Goal: Task Accomplishment & Management: Manage account settings

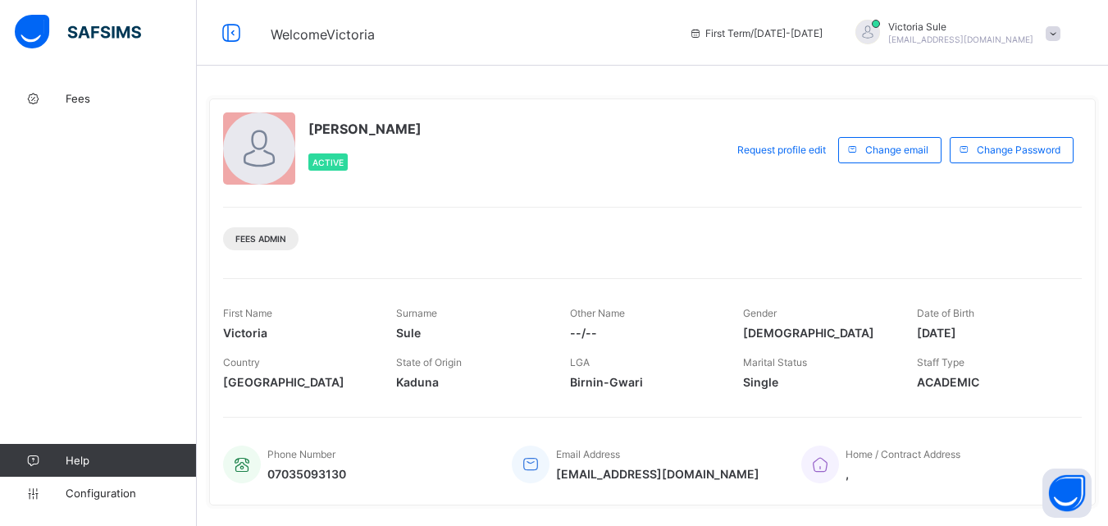
click at [439, 372] on span at bounding box center [470, 371] width 148 height 7
click at [419, 384] on span "Kaduna" at bounding box center [470, 382] width 148 height 14
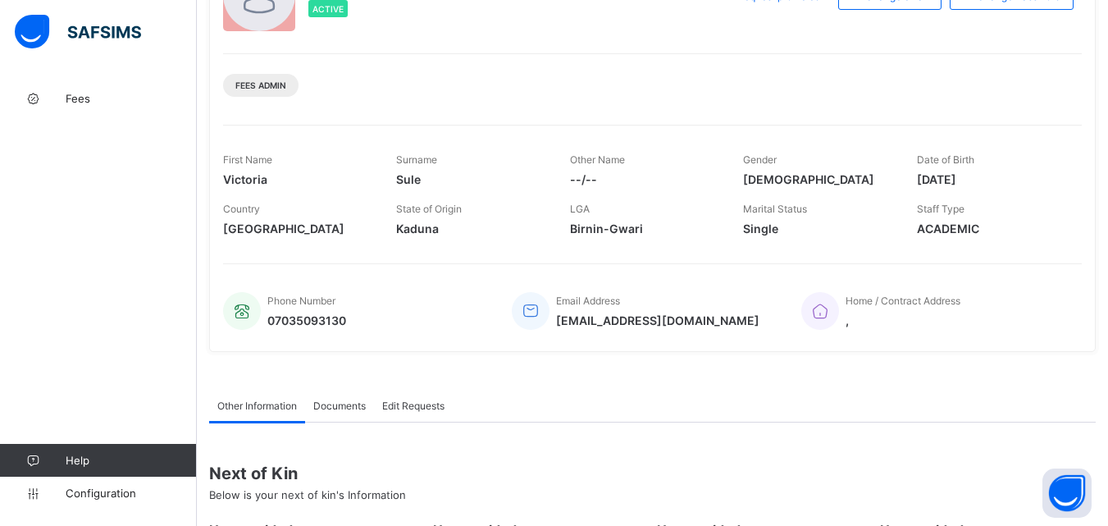
scroll to position [80, 0]
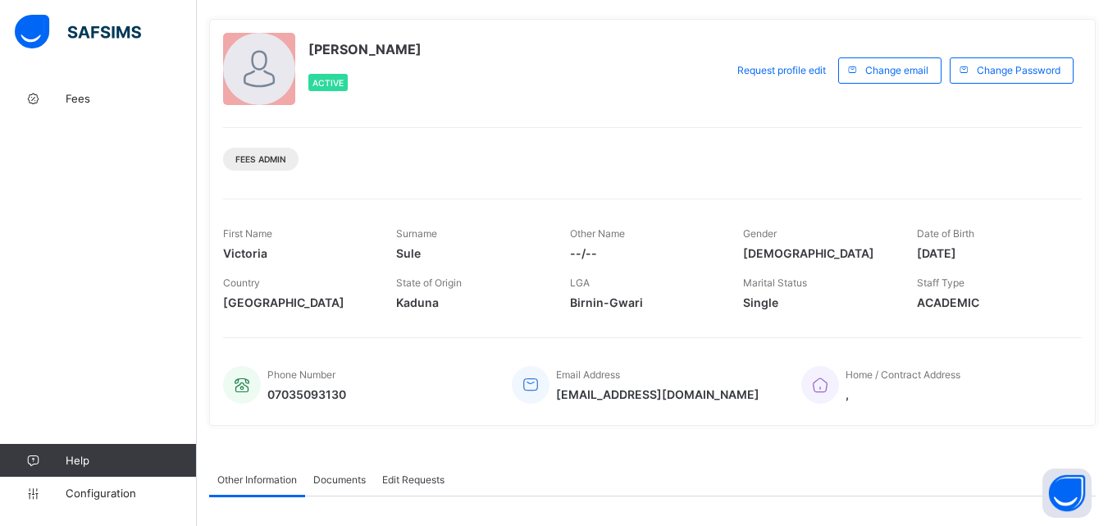
click at [771, 253] on span "[DEMOGRAPHIC_DATA]" at bounding box center [817, 253] width 148 height 14
click at [587, 250] on span "--/--" at bounding box center [644, 253] width 148 height 14
click at [815, 301] on span "Single" at bounding box center [817, 302] width 148 height 14
click at [955, 292] on span at bounding box center [991, 292] width 148 height 7
click at [423, 305] on span "Kaduna" at bounding box center [470, 302] width 148 height 14
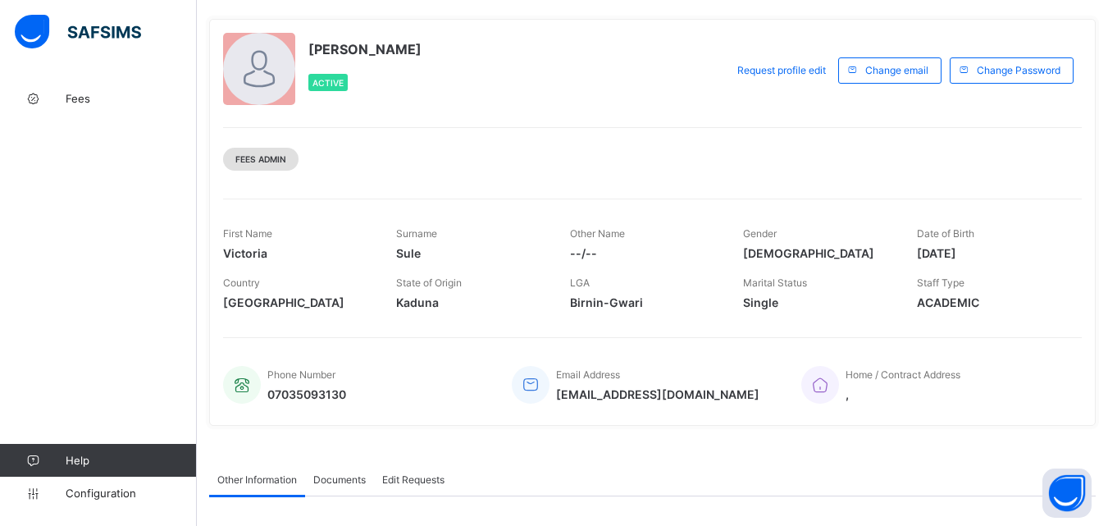
click at [260, 153] on div "Fees Admin" at bounding box center [260, 159] width 75 height 23
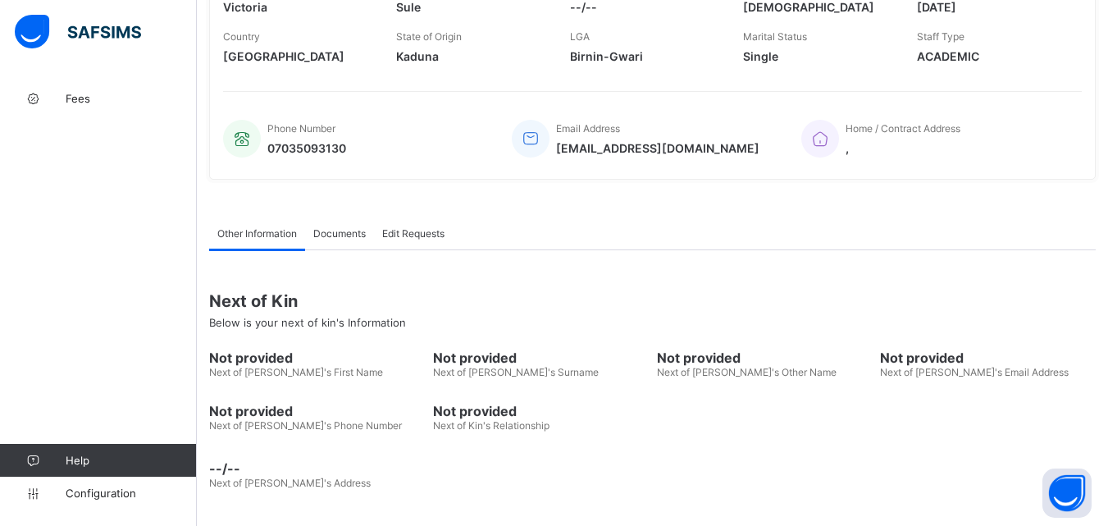
scroll to position [244, 0]
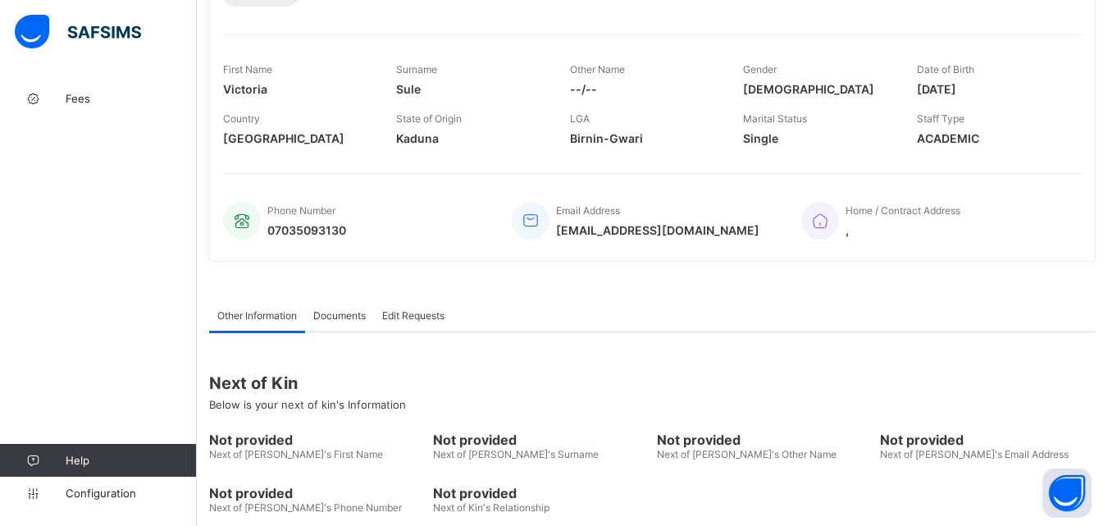
click at [333, 320] on span "Documents" at bounding box center [339, 315] width 53 height 12
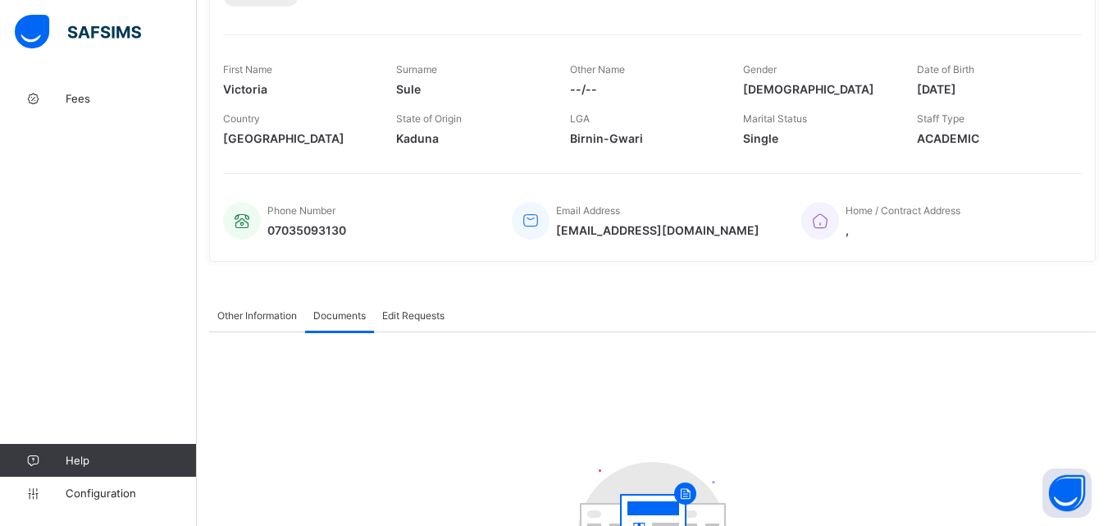
click at [422, 321] on span "Edit Requests" at bounding box center [413, 315] width 62 height 12
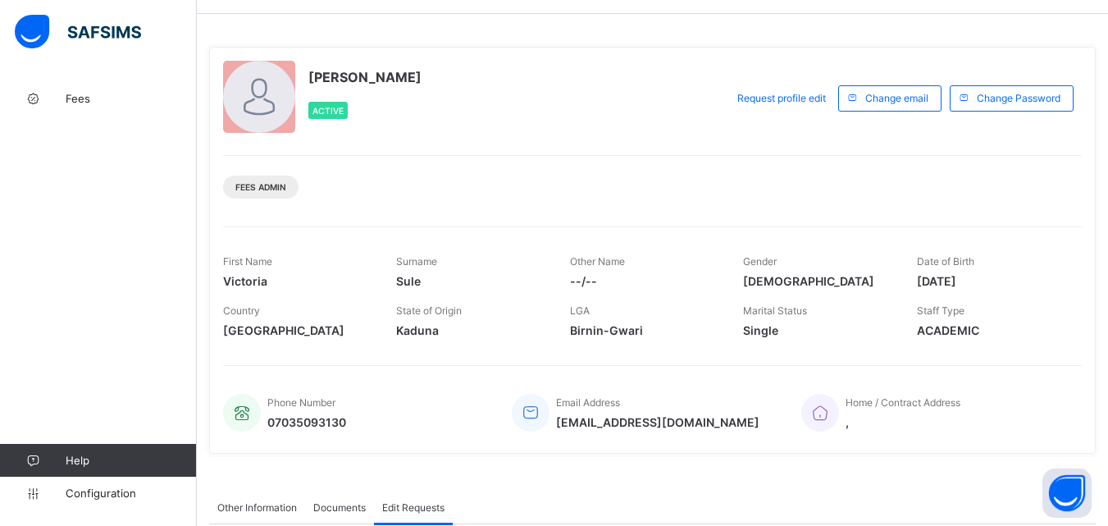
scroll to position [0, 0]
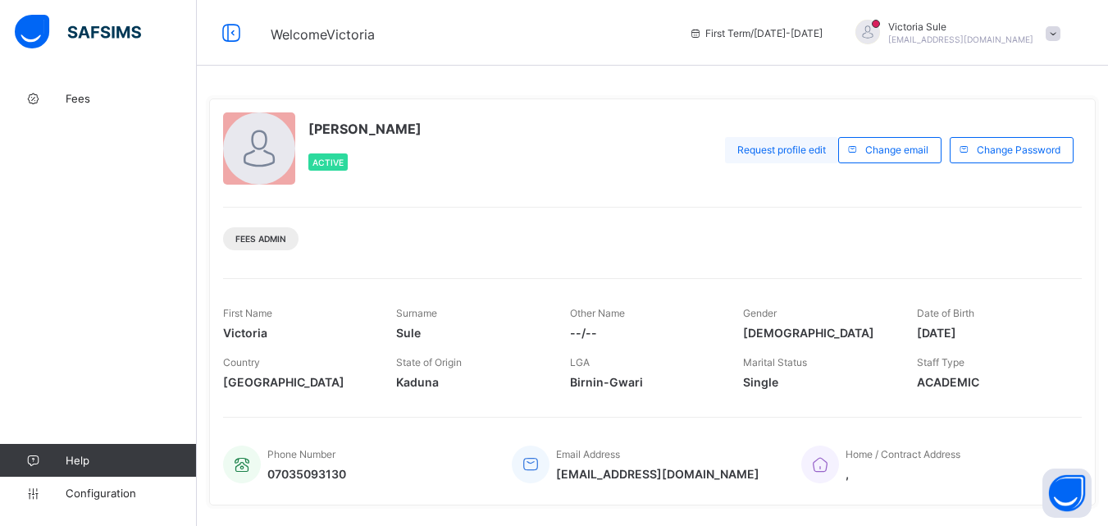
click at [787, 147] on span "Request profile edit" at bounding box center [781, 150] width 89 height 12
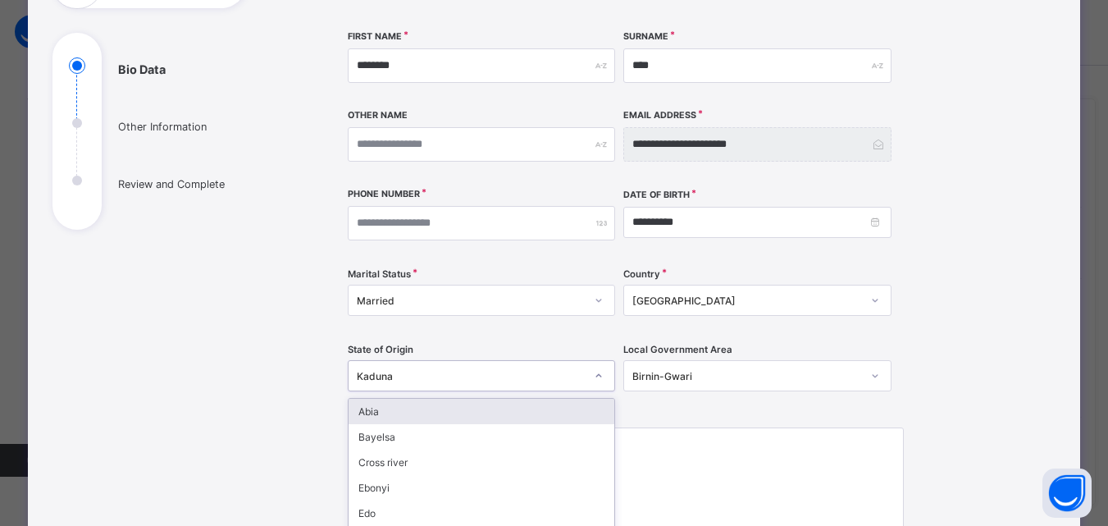
scroll to position [277, 0]
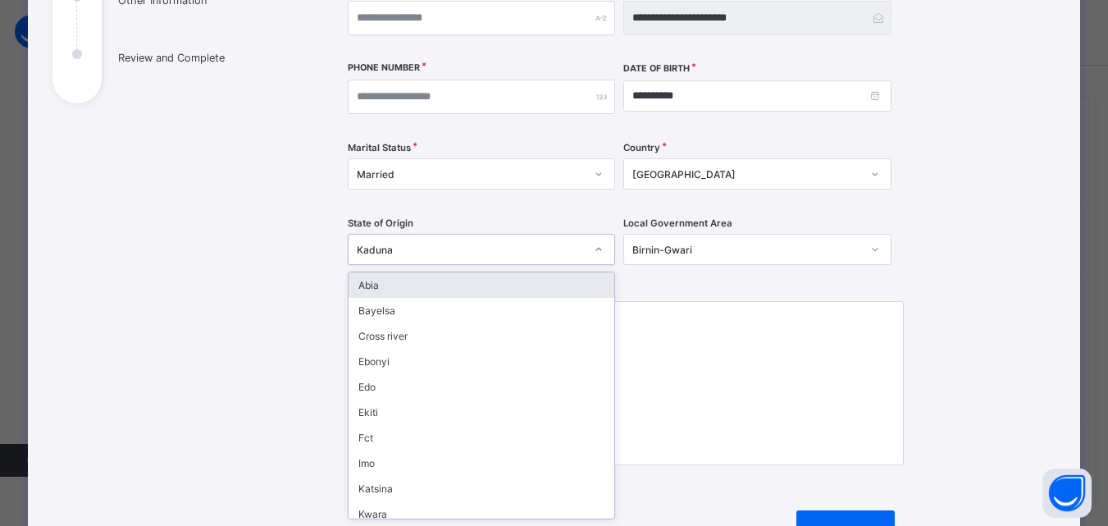
click at [597, 265] on div "option Abia focused, 1 of 37. 37 results available. Use Up and Down to choose o…" at bounding box center [482, 249] width 268 height 31
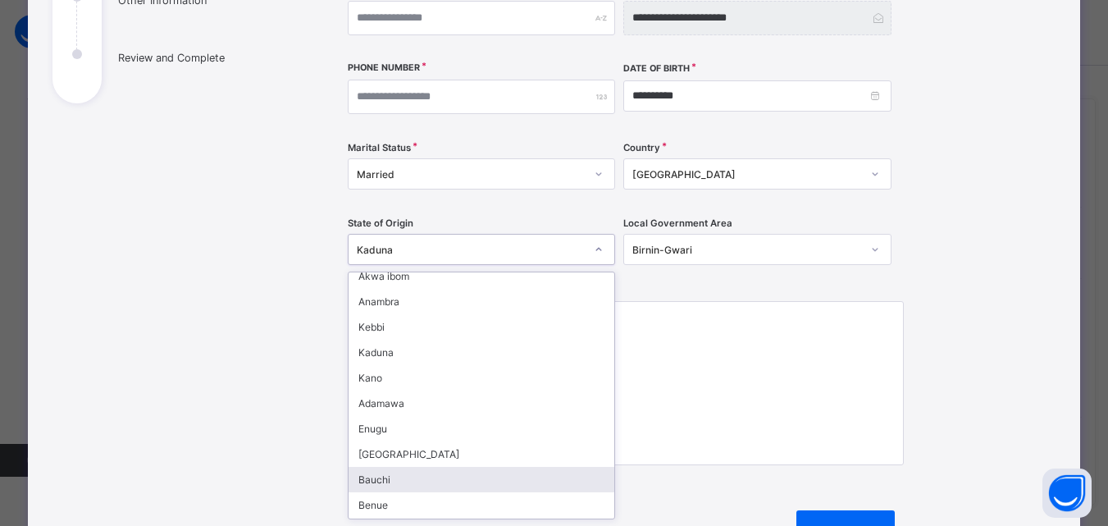
scroll to position [574, 0]
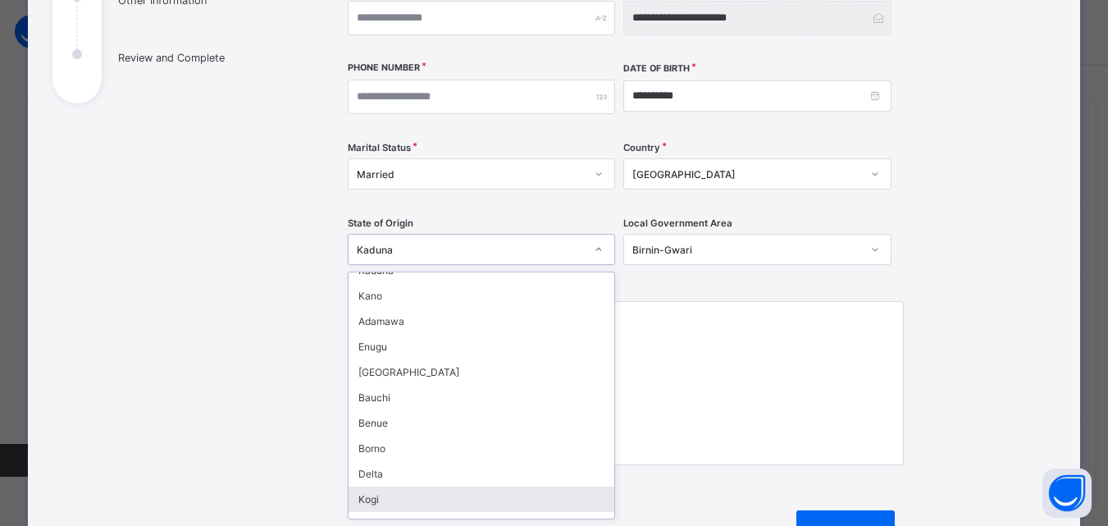
click at [522, 500] on div "Kogi" at bounding box center [482, 498] width 267 height 25
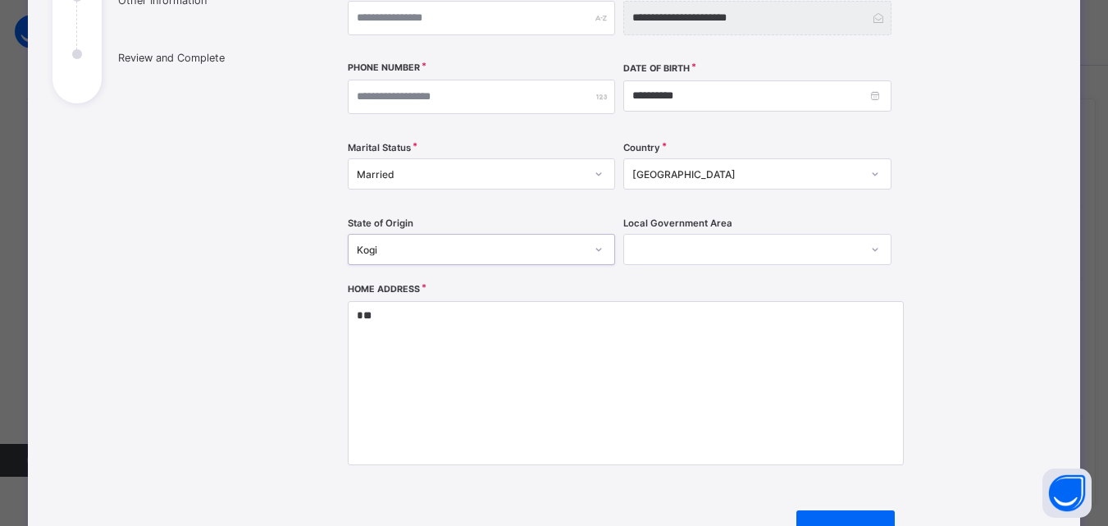
click at [863, 254] on div at bounding box center [875, 249] width 28 height 26
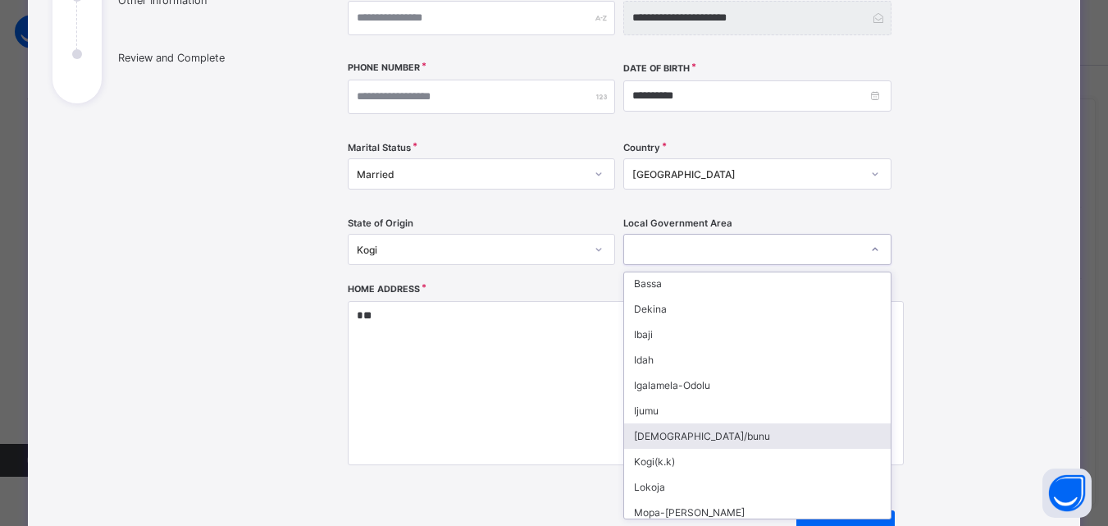
scroll to position [164, 0]
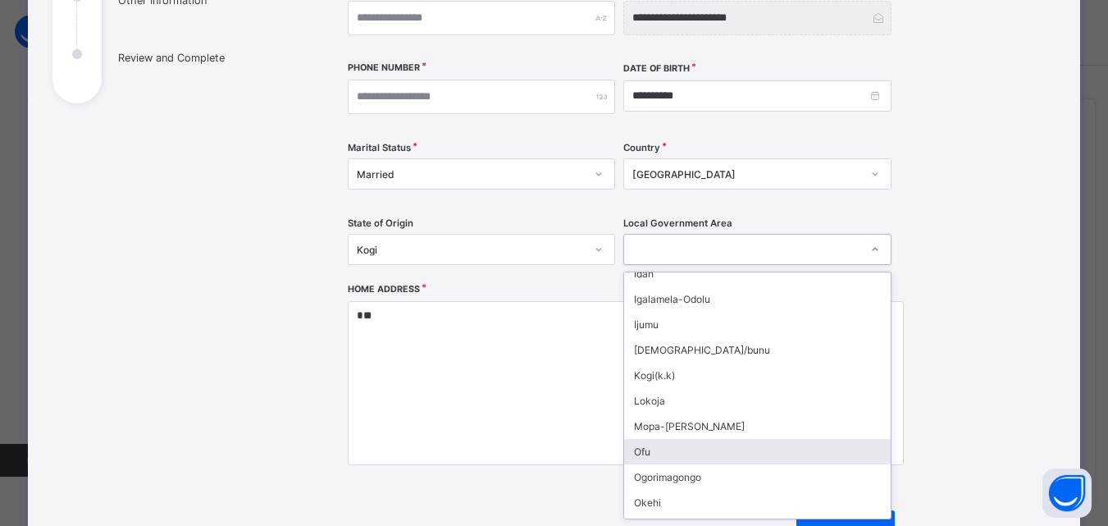
click at [672, 447] on div "Ofu" at bounding box center [757, 451] width 267 height 25
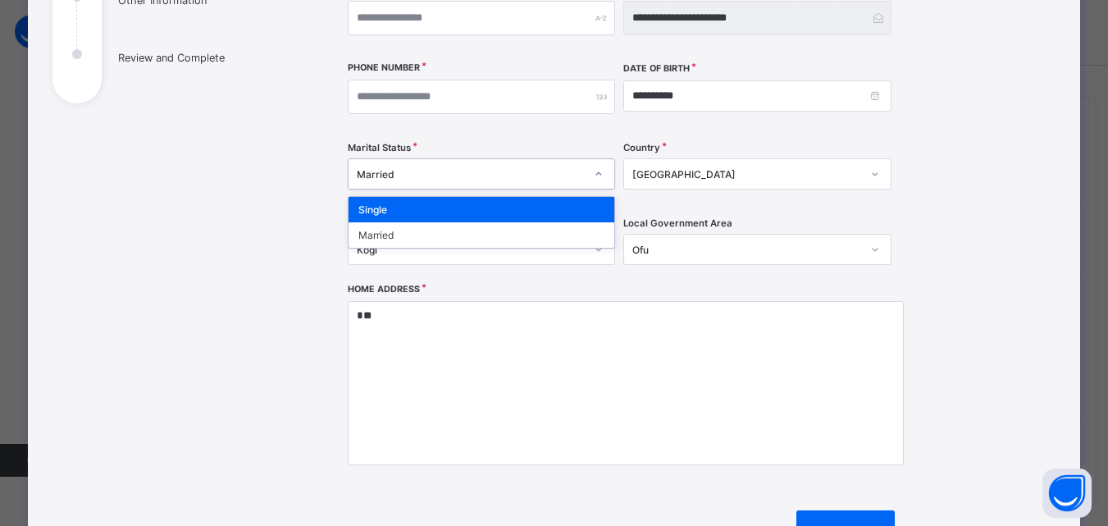
click at [597, 173] on icon at bounding box center [599, 174] width 10 height 16
click at [586, 201] on div "Single" at bounding box center [482, 209] width 267 height 25
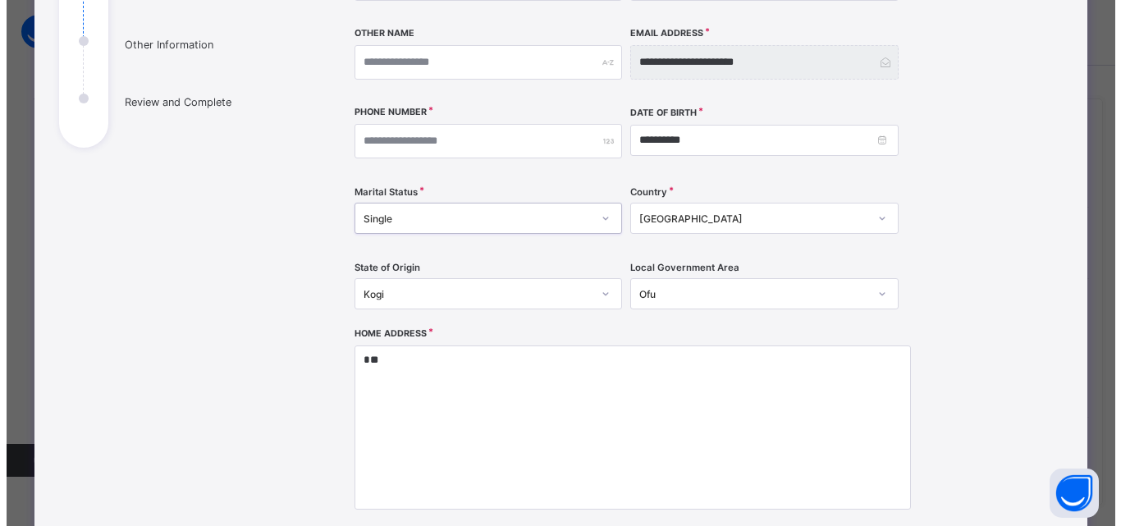
scroll to position [441, 0]
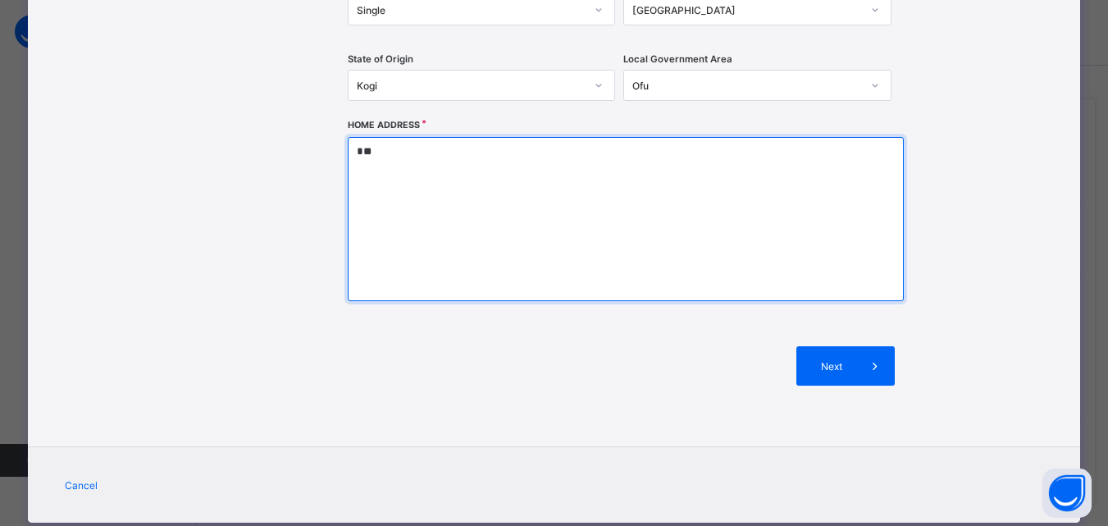
click at [362, 169] on textarea "*" at bounding box center [626, 219] width 556 height 164
type textarea "*"
type textarea "**********"
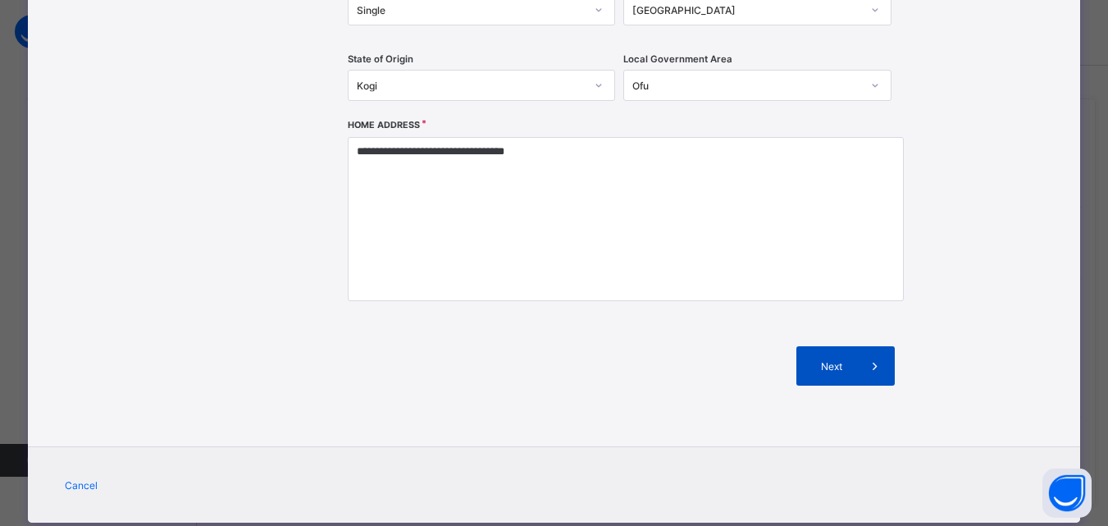
click at [828, 367] on span "Next" at bounding box center [832, 366] width 47 height 12
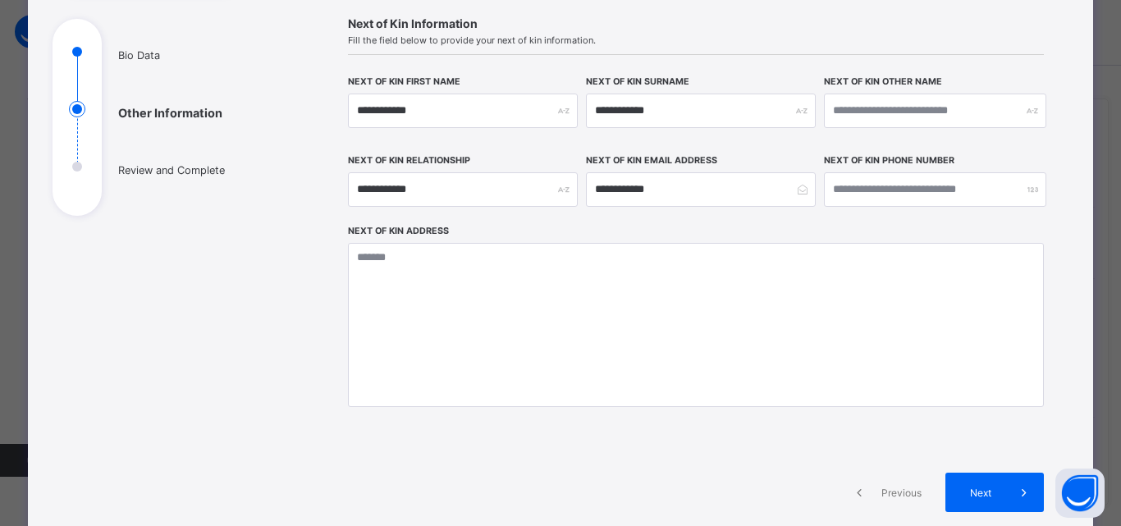
scroll to position [329, 0]
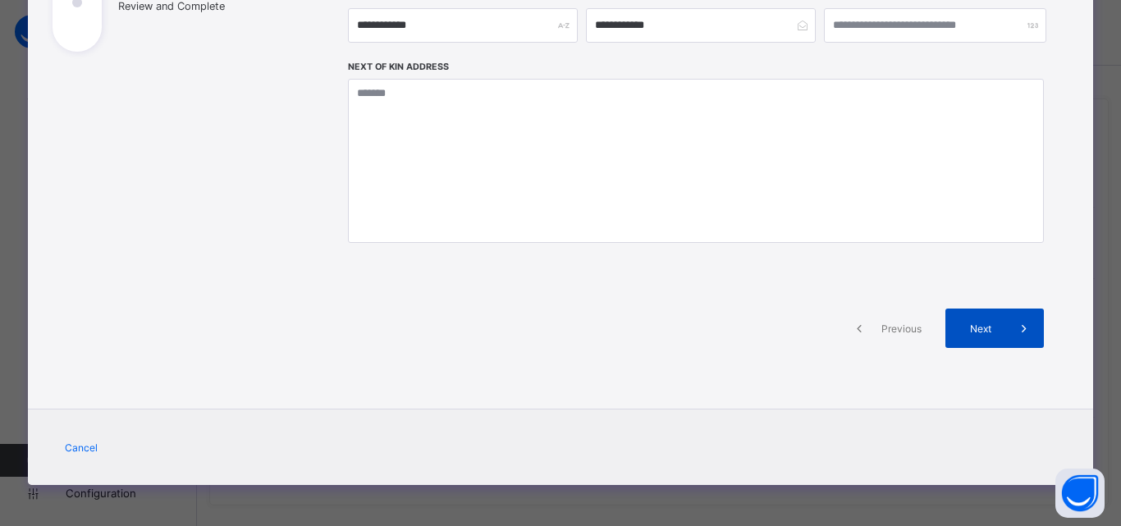
click at [996, 328] on span "Next" at bounding box center [980, 328] width 47 height 12
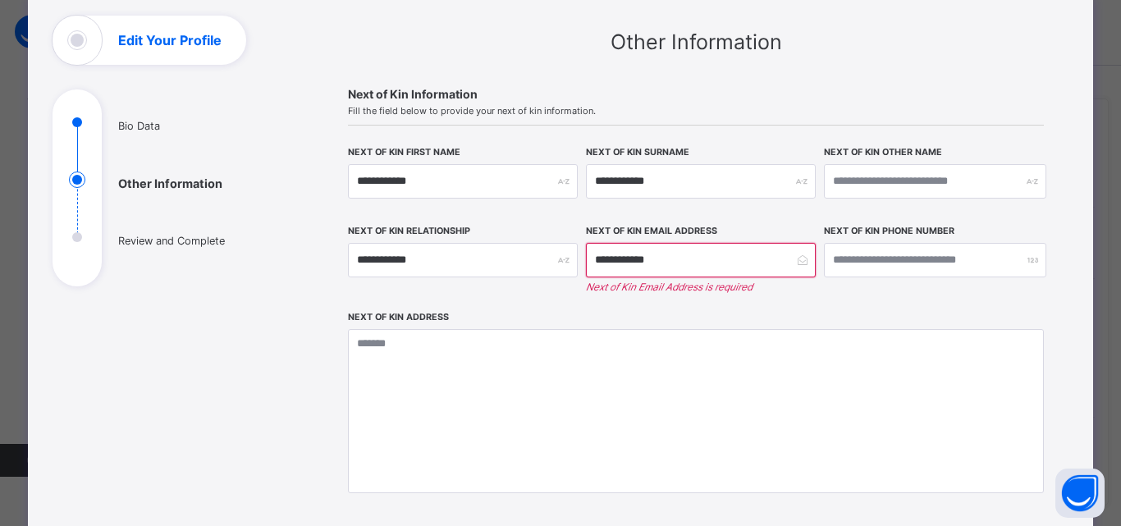
scroll to position [0, 0]
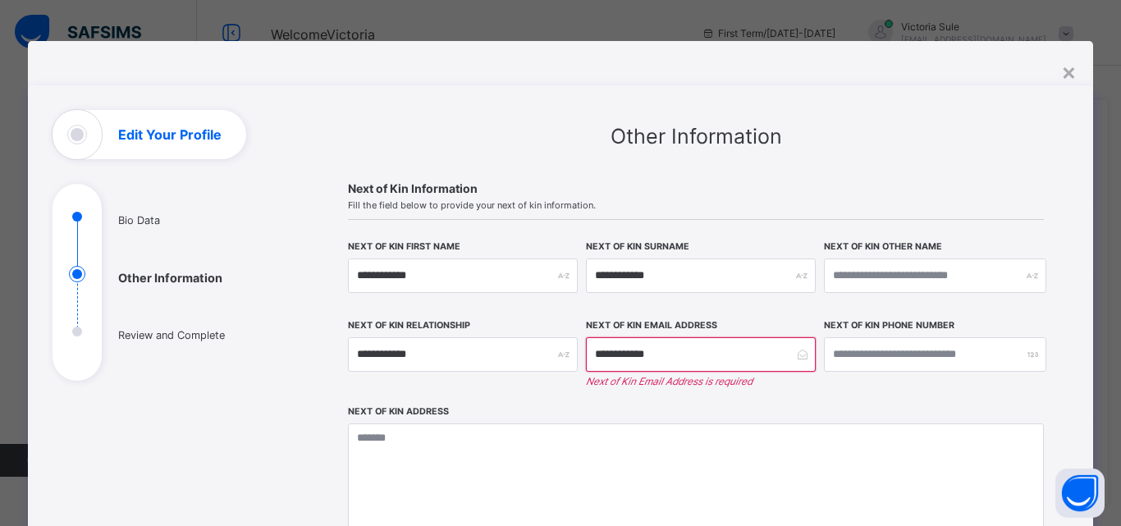
click at [73, 333] on ul "Bio Data Other Information Review and Complete" at bounding box center [176, 294] width 246 height 172
click at [71, 326] on ul "Bio Data Other Information Review and Complete" at bounding box center [176, 294] width 246 height 172
click at [75, 215] on ul "Bio Data Other Information Review and Complete" at bounding box center [176, 294] width 246 height 172
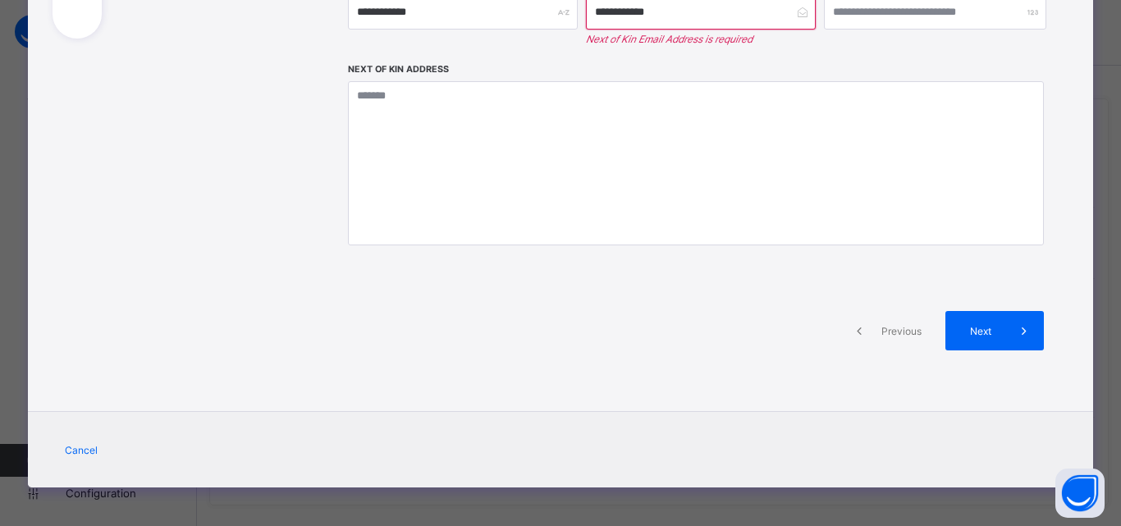
scroll to position [345, 0]
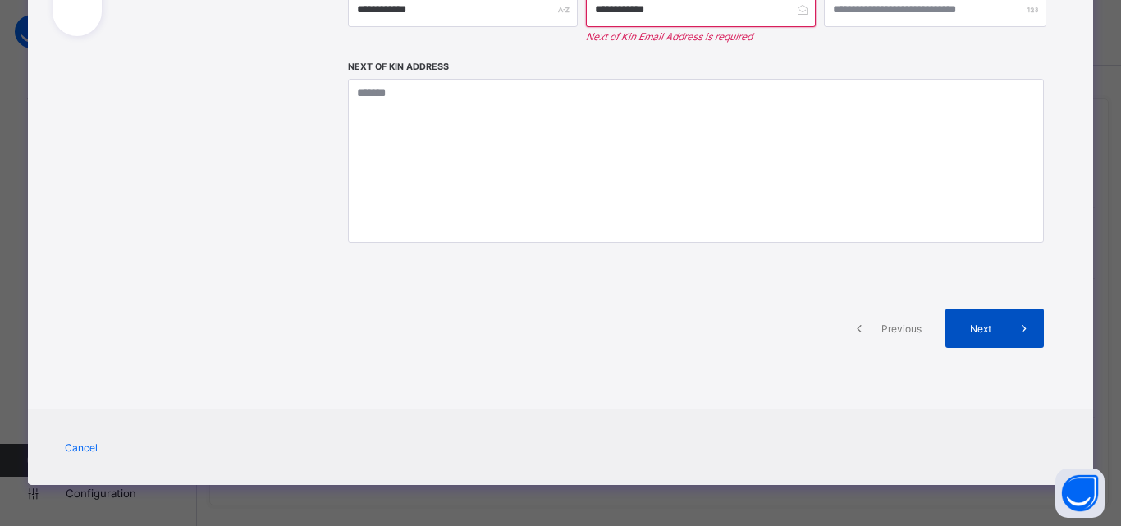
click at [991, 338] on div "Next" at bounding box center [994, 327] width 98 height 39
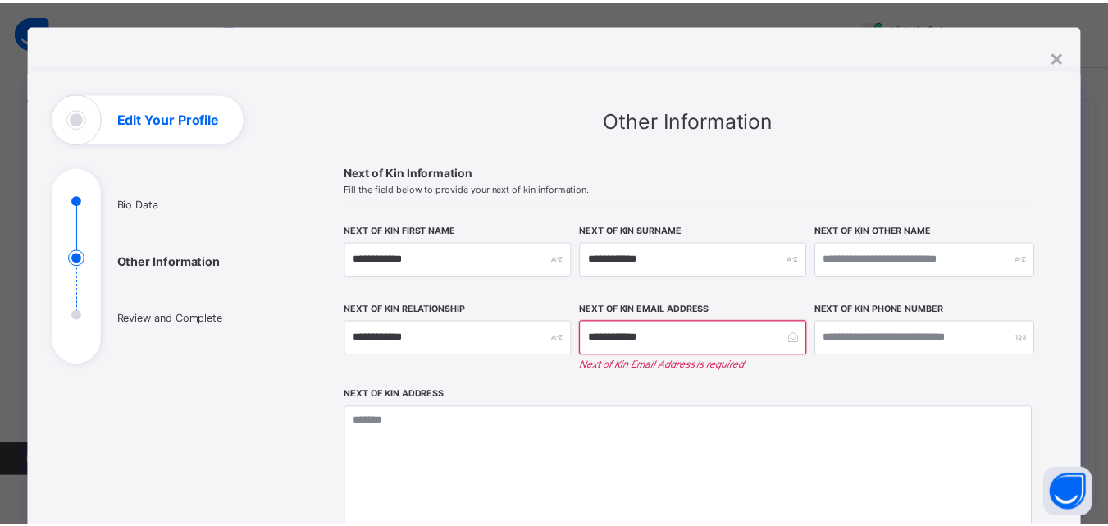
scroll to position [0, 0]
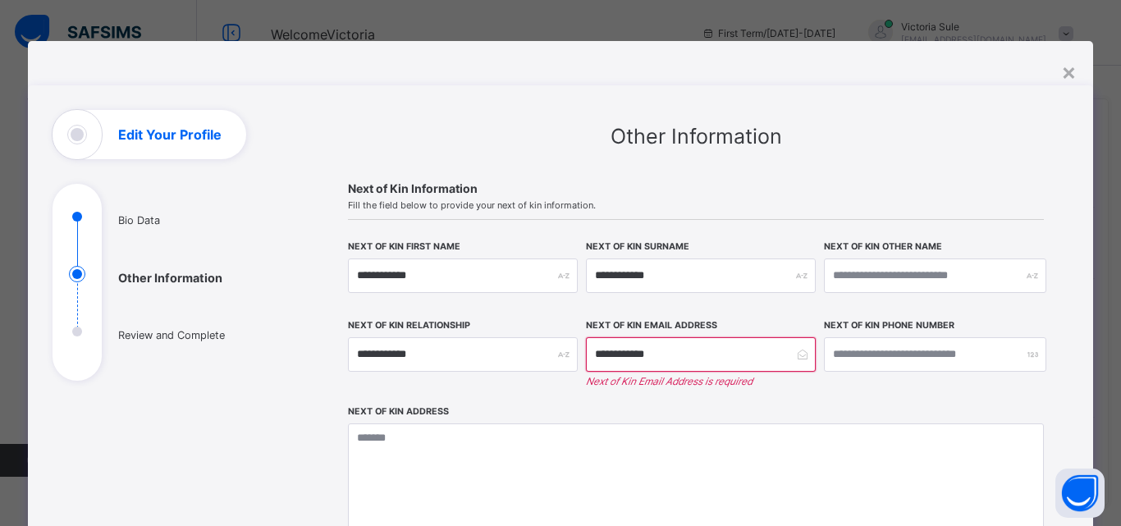
click at [68, 132] on div "Edit Your Profile" at bounding box center [150, 134] width 194 height 49
click at [1064, 74] on div "×" at bounding box center [1069, 71] width 16 height 28
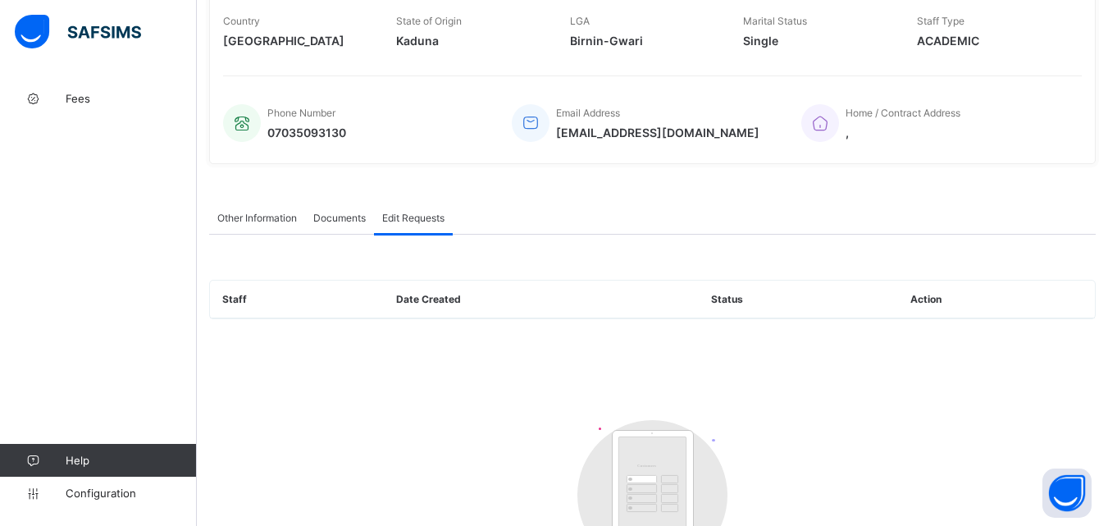
scroll to position [410, 0]
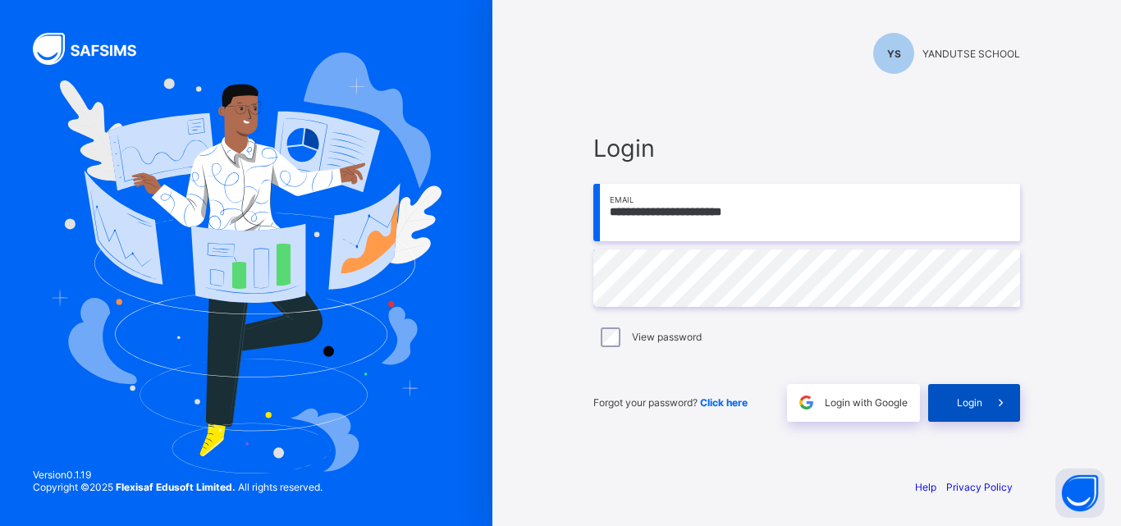
click at [997, 395] on icon at bounding box center [1000, 403] width 17 height 16
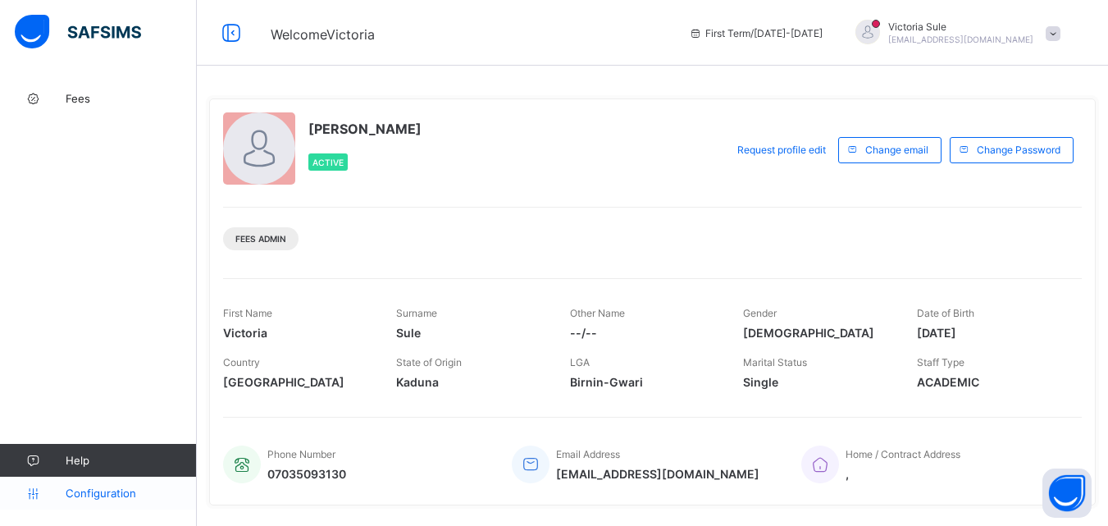
click at [142, 485] on link "Configuration" at bounding box center [98, 493] width 196 height 33
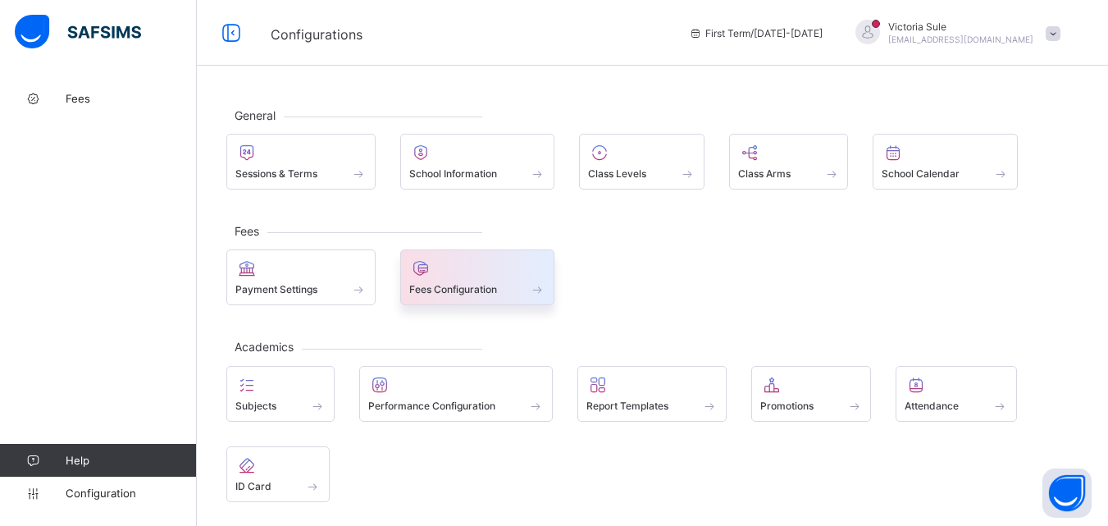
click at [422, 289] on span "Fees Configuration" at bounding box center [453, 289] width 88 height 12
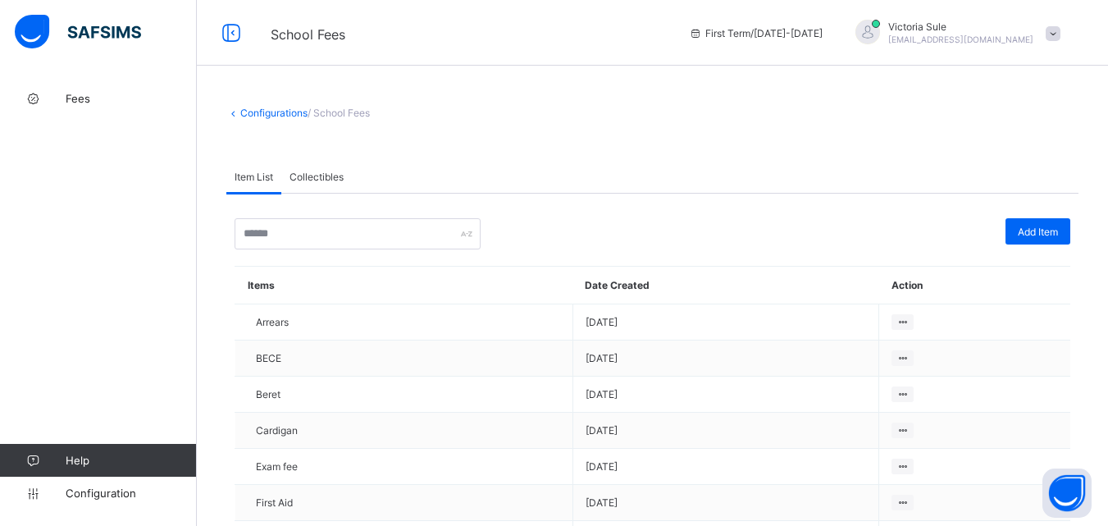
click at [304, 176] on span "Collectibles" at bounding box center [317, 177] width 54 height 12
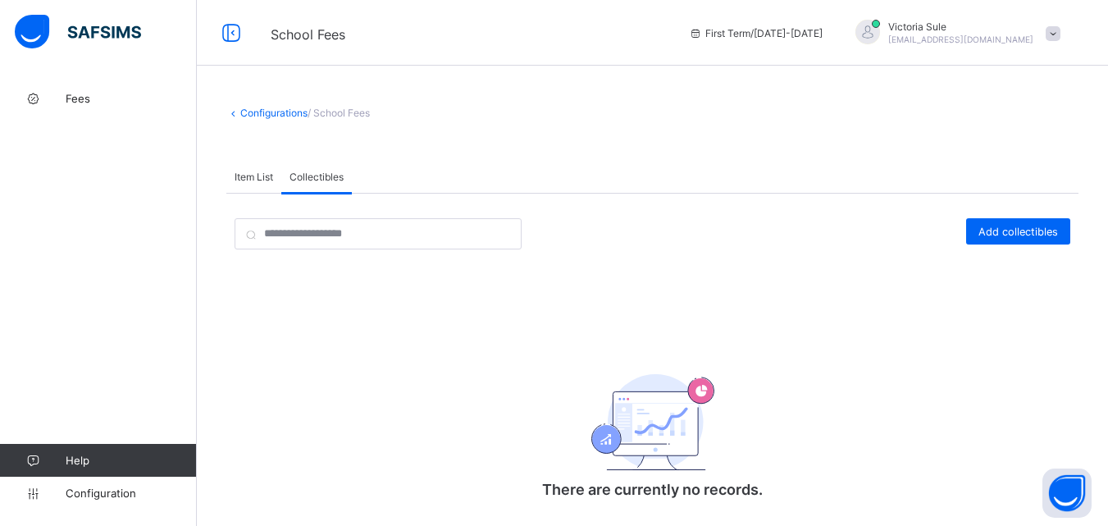
click at [273, 180] on span "Item List" at bounding box center [254, 177] width 39 height 12
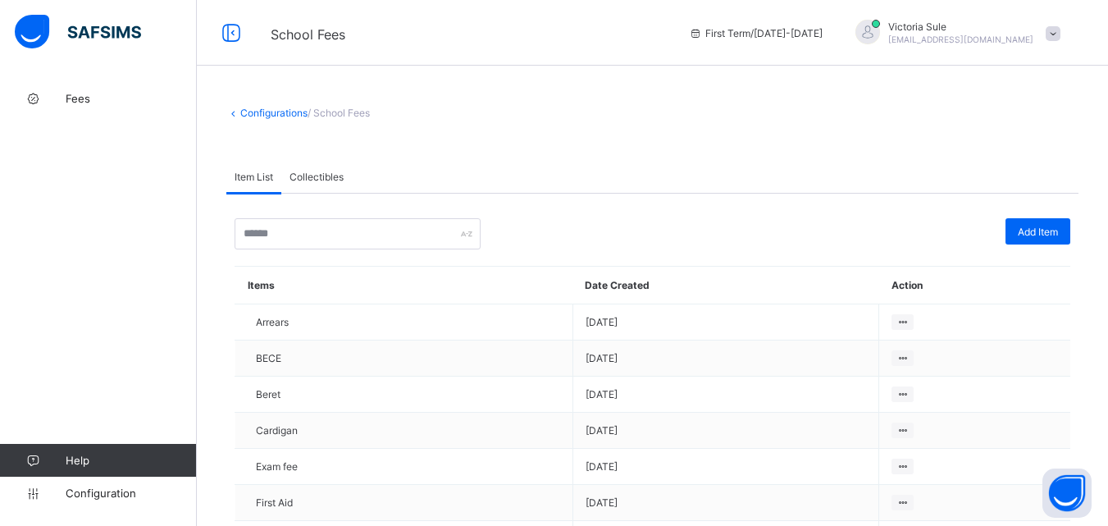
click at [353, 107] on span "/ School Fees" at bounding box center [339, 113] width 62 height 12
click at [330, 188] on div "Collectibles" at bounding box center [316, 176] width 71 height 33
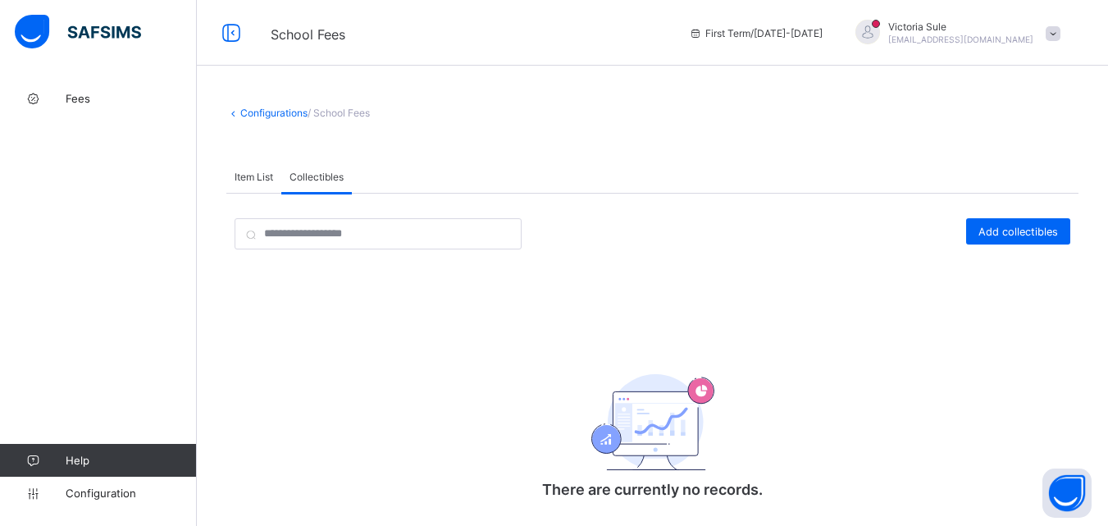
click at [242, 182] on span "Item List" at bounding box center [254, 177] width 39 height 12
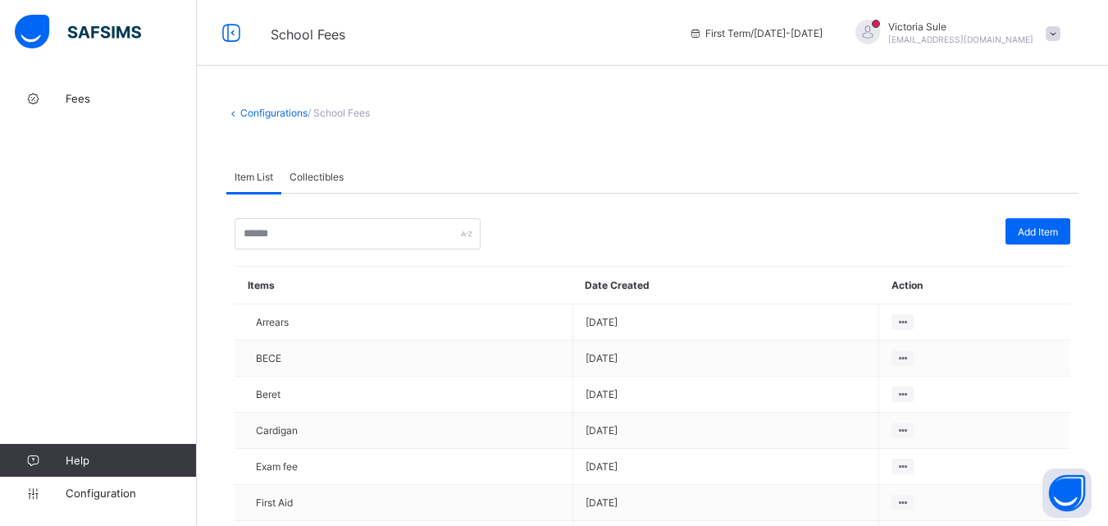
click at [231, 114] on icon at bounding box center [233, 113] width 14 height 12
click at [313, 45] on div "School Fees First Term / [DATE]-[DATE] [PERSON_NAME] [EMAIL_ADDRESS][DOMAIN_NAM…" at bounding box center [554, 33] width 1108 height 66
click at [313, 25] on span "School Fees" at bounding box center [468, 32] width 394 height 21
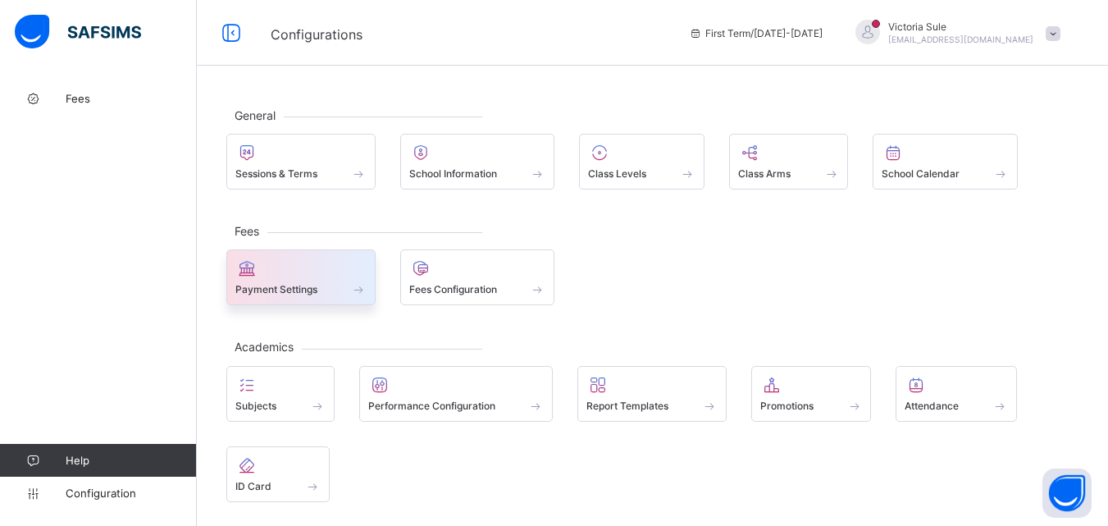
click at [326, 298] on div "Payment Settings" at bounding box center [300, 277] width 149 height 56
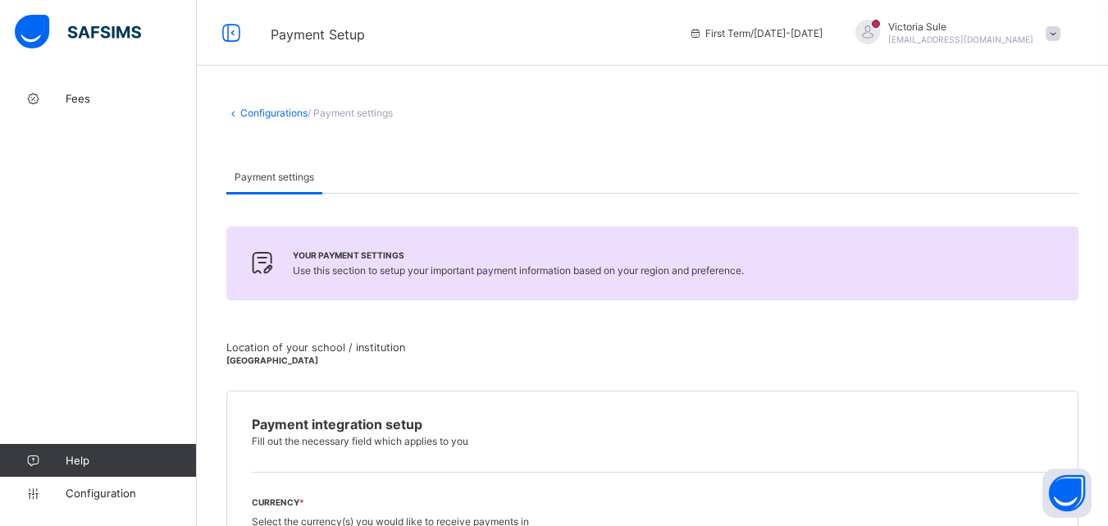
click at [660, 267] on span "Use this section to setup your important payment information based on your regi…" at bounding box center [518, 270] width 451 height 12
click at [349, 263] on span at bounding box center [518, 262] width 451 height 4
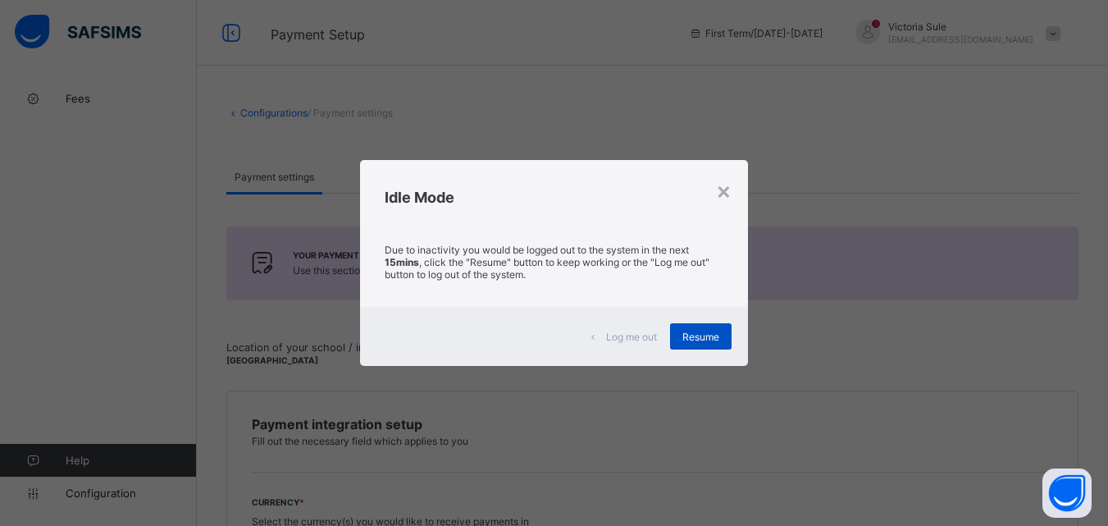
click at [714, 336] on span "Resume" at bounding box center [701, 337] width 37 height 12
click at [704, 344] on div "Resume" at bounding box center [701, 336] width 62 height 26
click at [689, 340] on span "Resume" at bounding box center [701, 337] width 37 height 12
click at [698, 346] on div "Resume" at bounding box center [701, 336] width 62 height 26
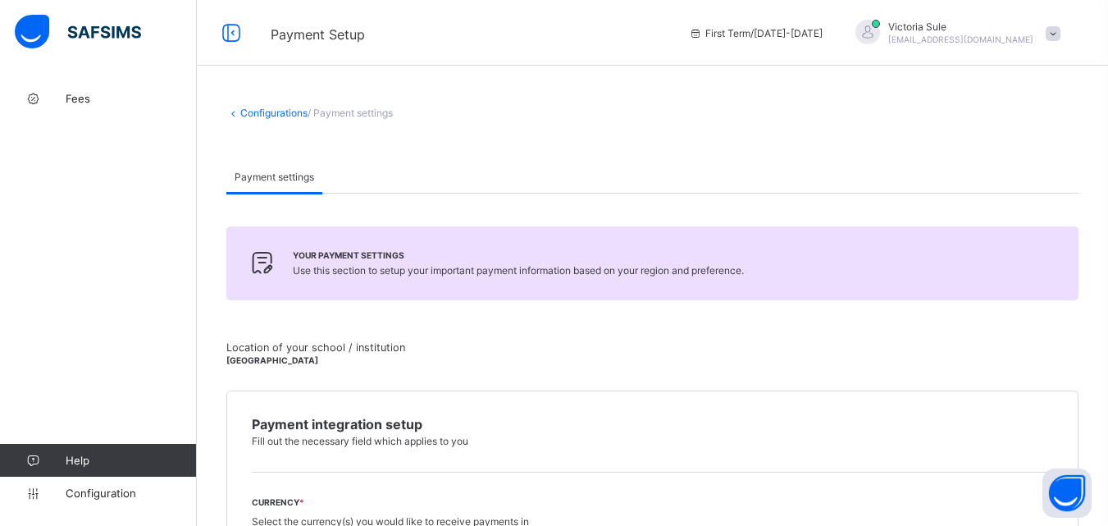
click at [1061, 30] on span at bounding box center [1053, 33] width 15 height 15
click at [1002, 131] on span "Profile" at bounding box center [1007, 130] width 108 height 19
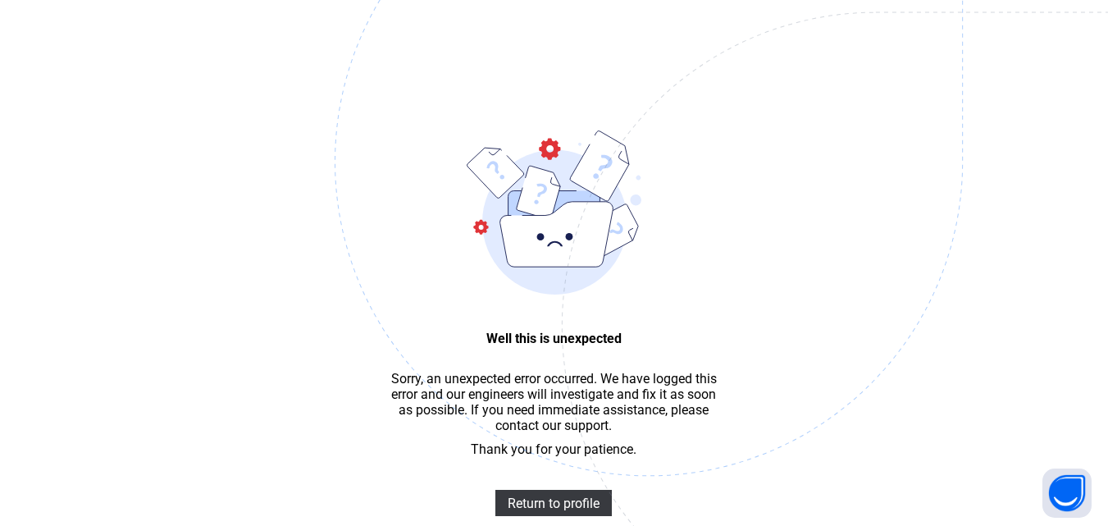
click at [1069, 38] on img at bounding box center [763, 243] width 856 height 793
click at [583, 511] on span "Return to profile" at bounding box center [554, 503] width 92 height 16
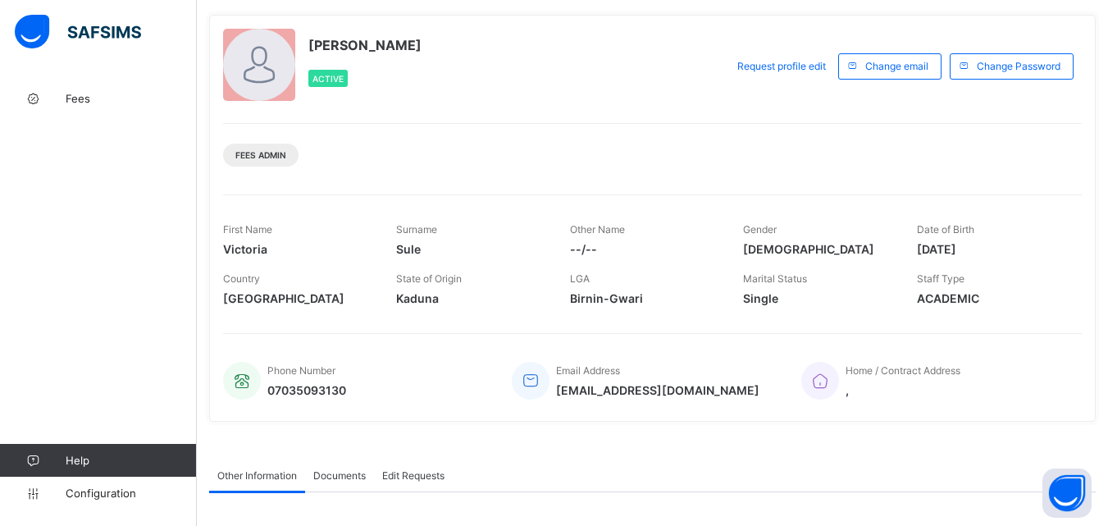
scroll to position [80, 0]
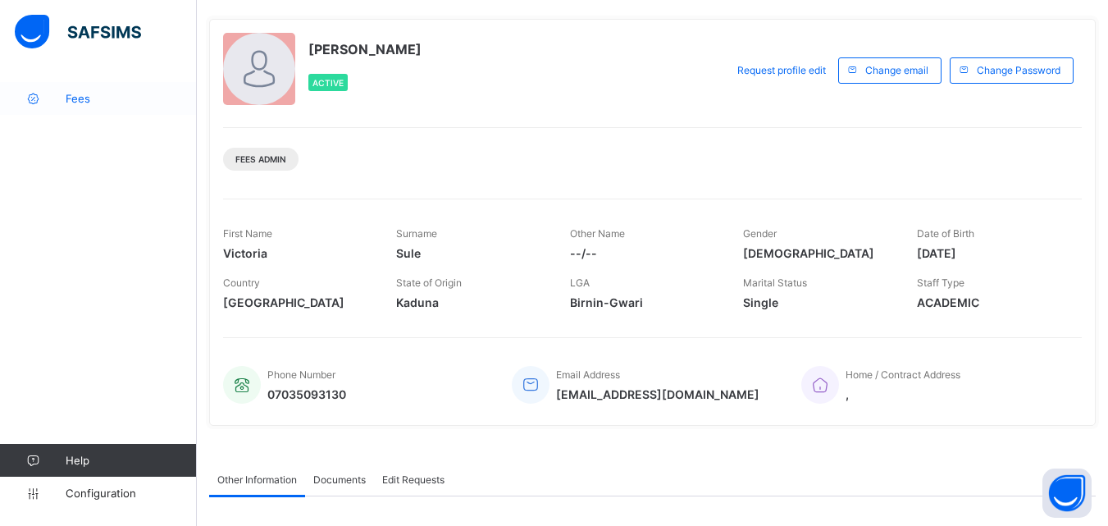
click at [84, 108] on link "Fees" at bounding box center [98, 98] width 197 height 33
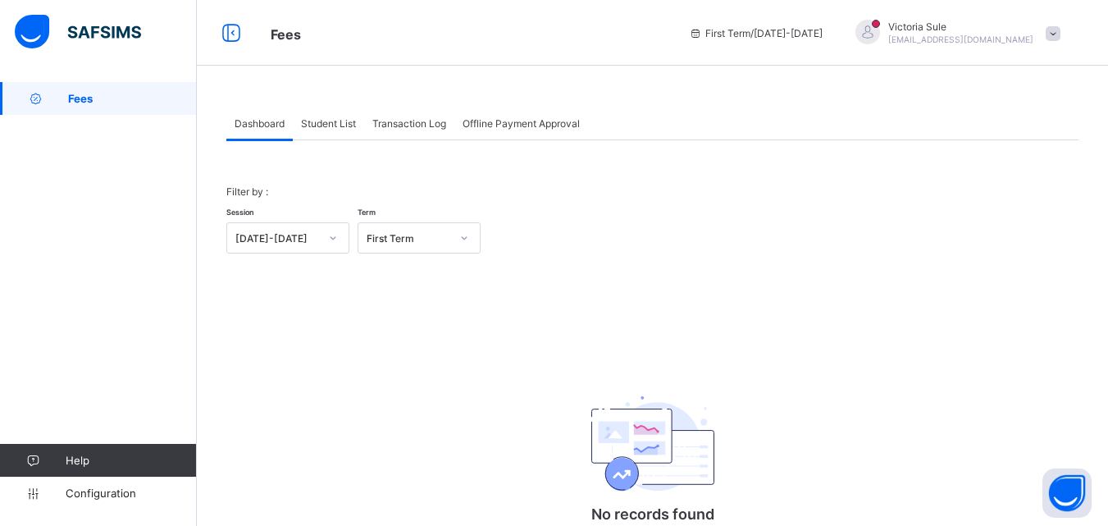
scroll to position [92, 0]
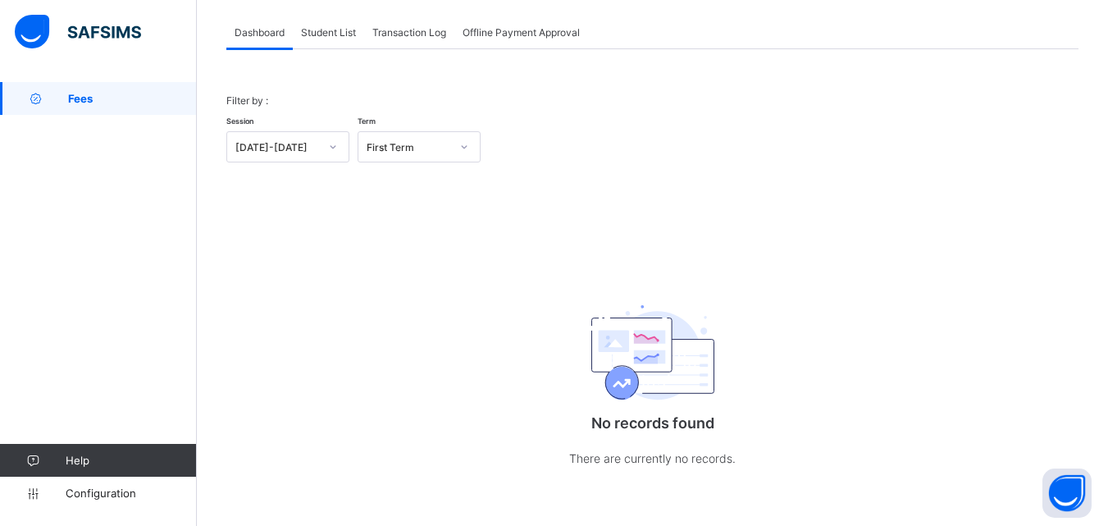
click at [315, 26] on span "Student List" at bounding box center [328, 32] width 55 height 12
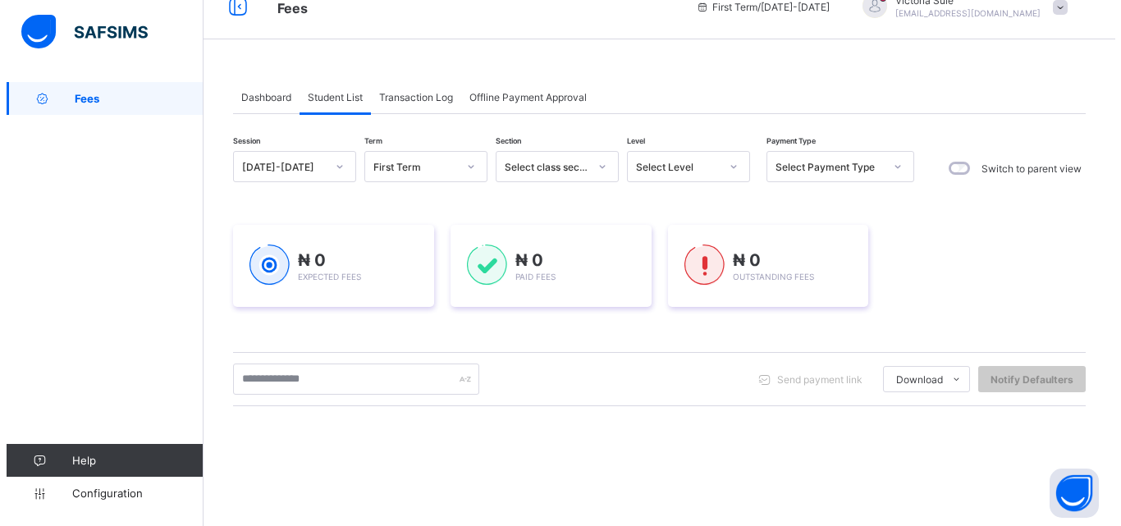
scroll to position [0, 0]
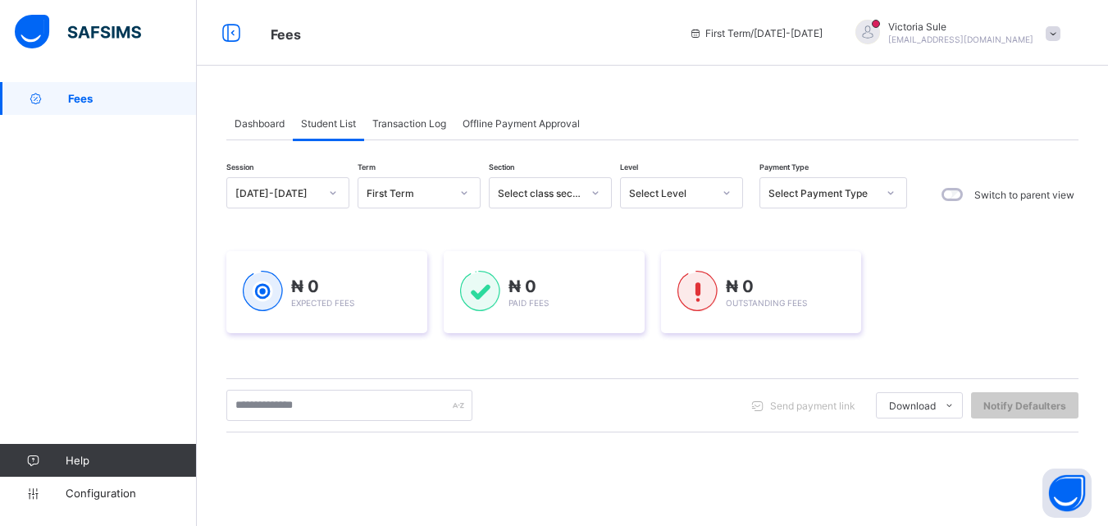
click at [413, 125] on span "Transaction Log" at bounding box center [409, 123] width 74 height 12
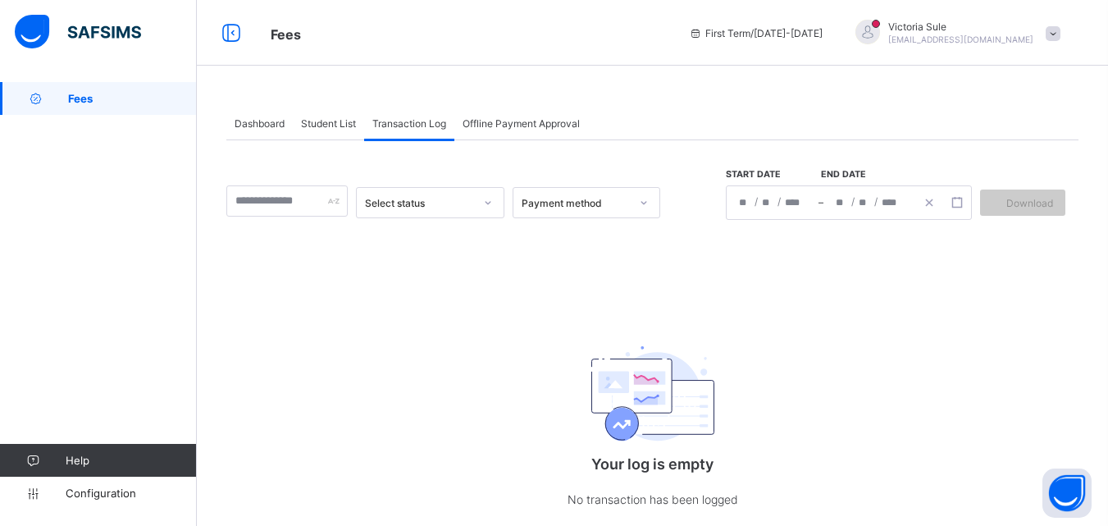
click at [510, 120] on span "Offline Payment Approval" at bounding box center [521, 123] width 117 height 12
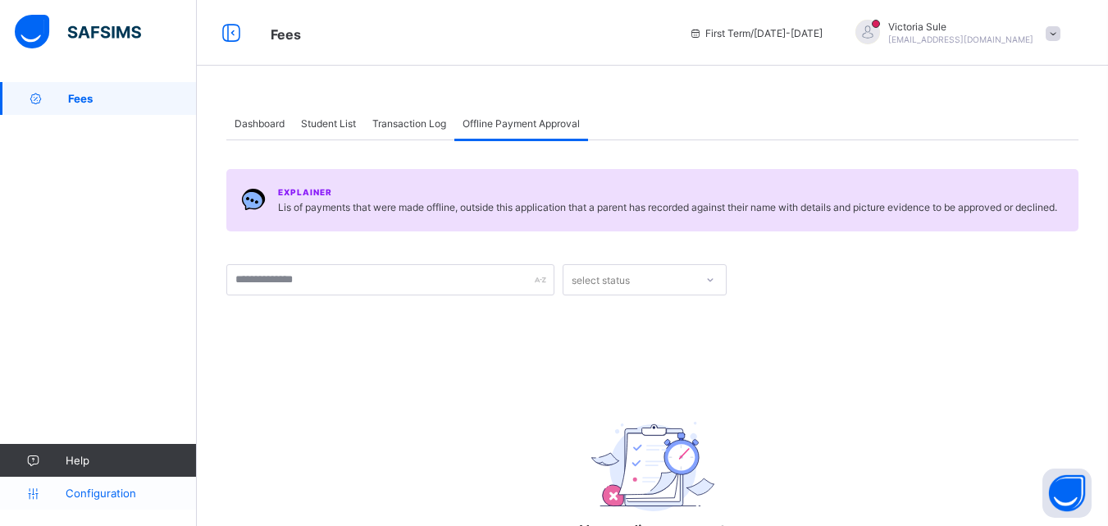
click at [127, 500] on link "Configuration" at bounding box center [98, 493] width 196 height 33
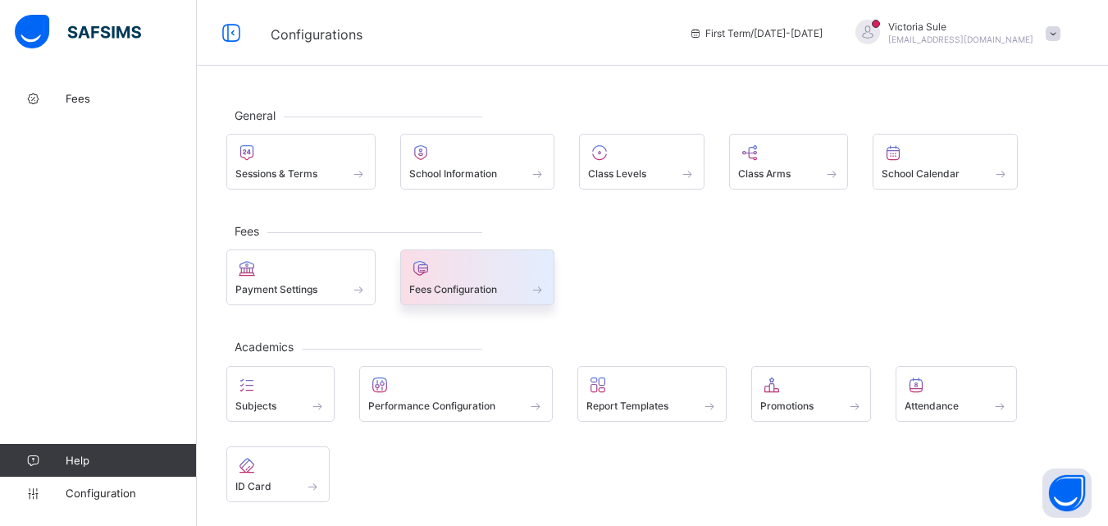
click at [436, 276] on div at bounding box center [477, 268] width 137 height 20
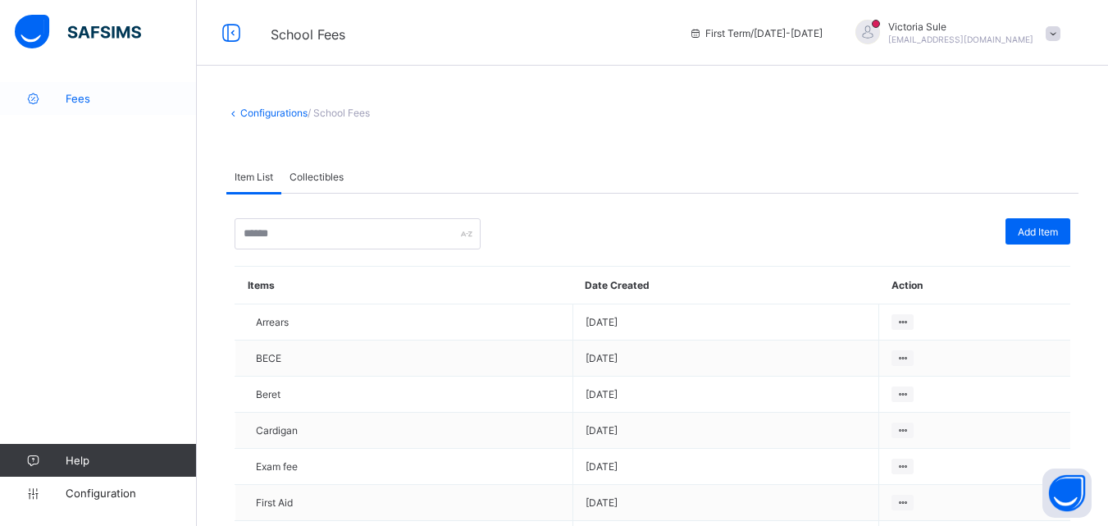
click at [82, 95] on span "Fees" at bounding box center [131, 98] width 131 height 13
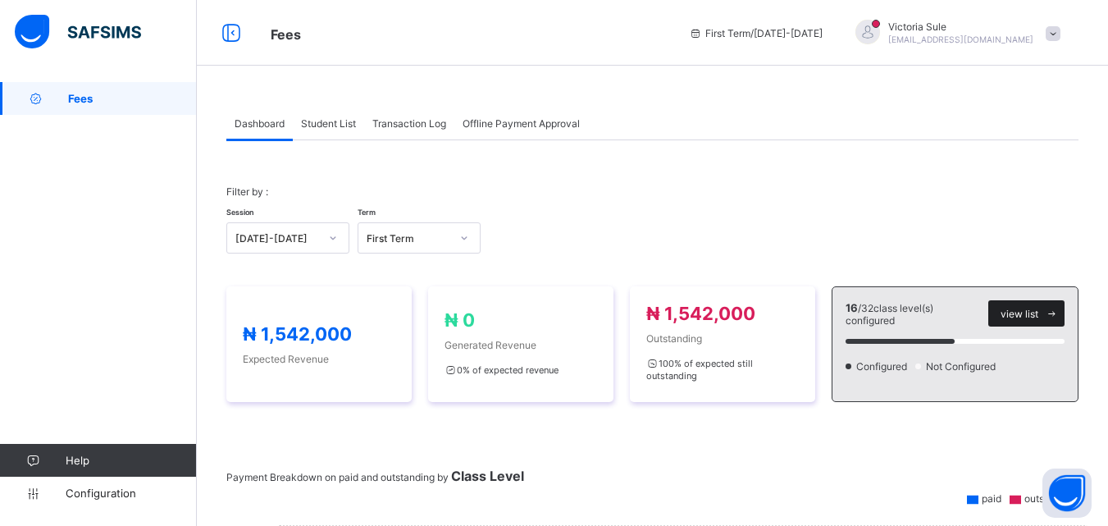
click at [1043, 305] on div "view list" at bounding box center [1026, 313] width 76 height 26
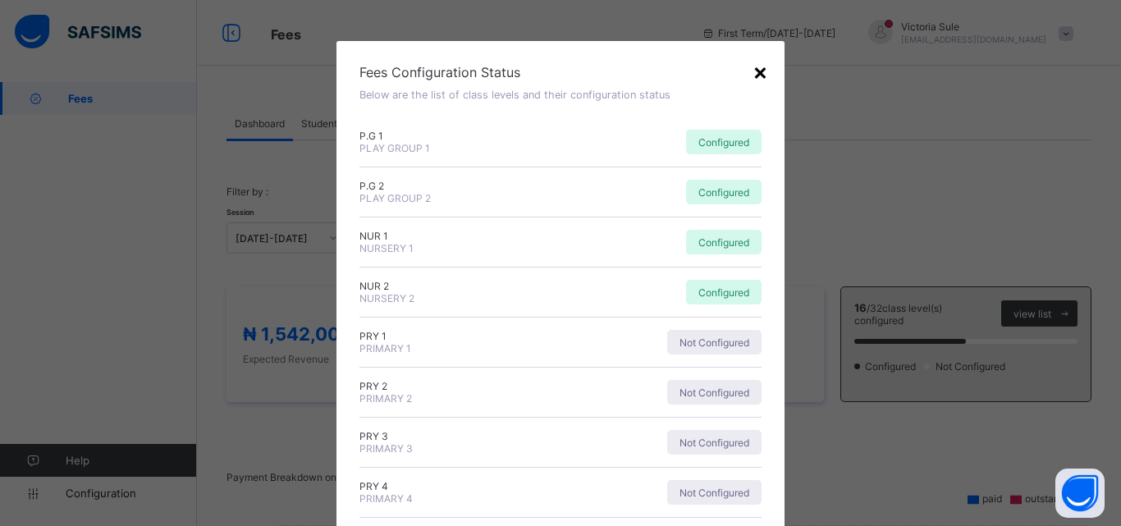
click at [760, 78] on div "×" at bounding box center [760, 71] width 16 height 28
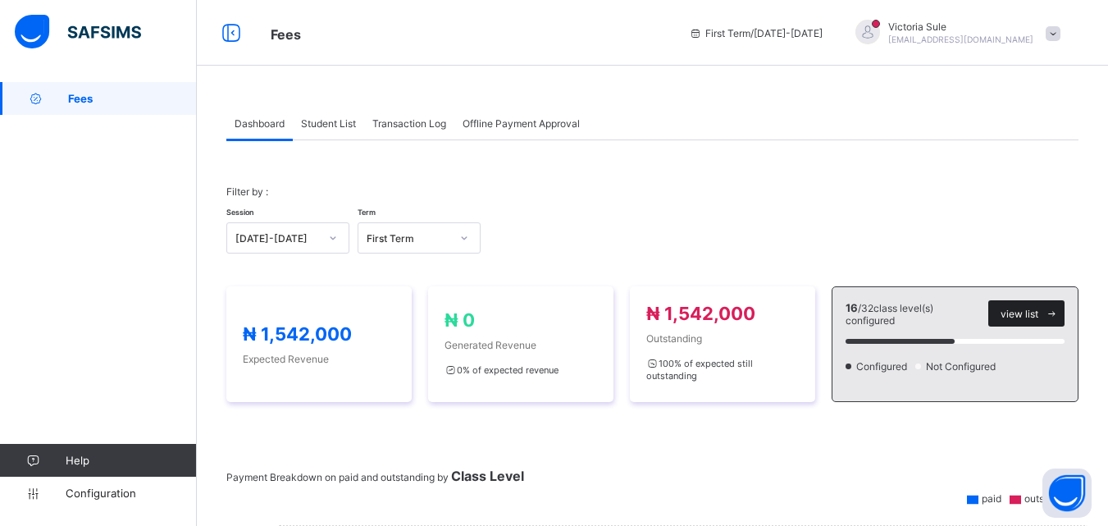
click at [1039, 312] on span "view list" at bounding box center [1020, 314] width 38 height 12
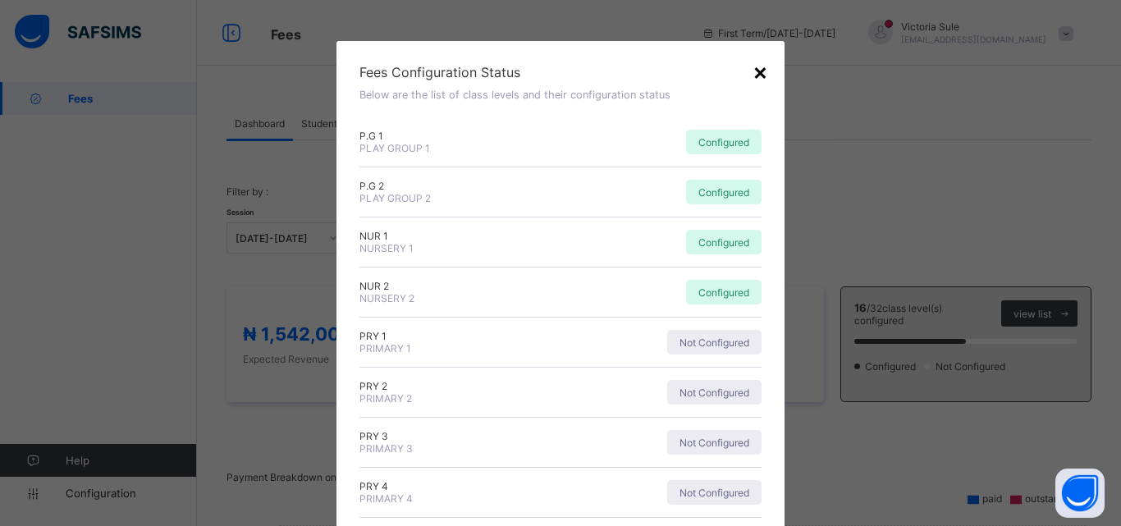
click at [759, 66] on div "×" at bounding box center [760, 71] width 16 height 28
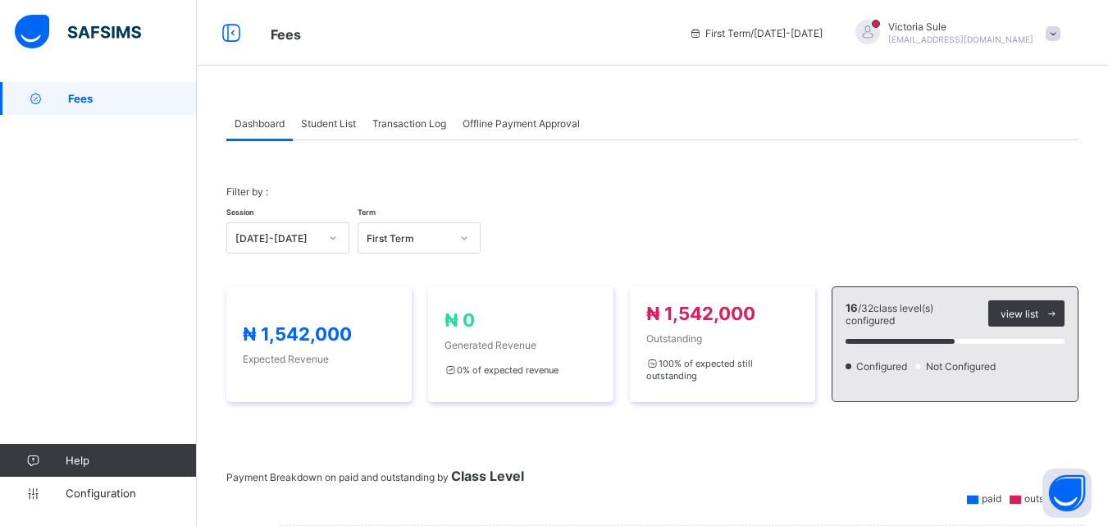
click at [325, 130] on div "Student List" at bounding box center [328, 123] width 71 height 33
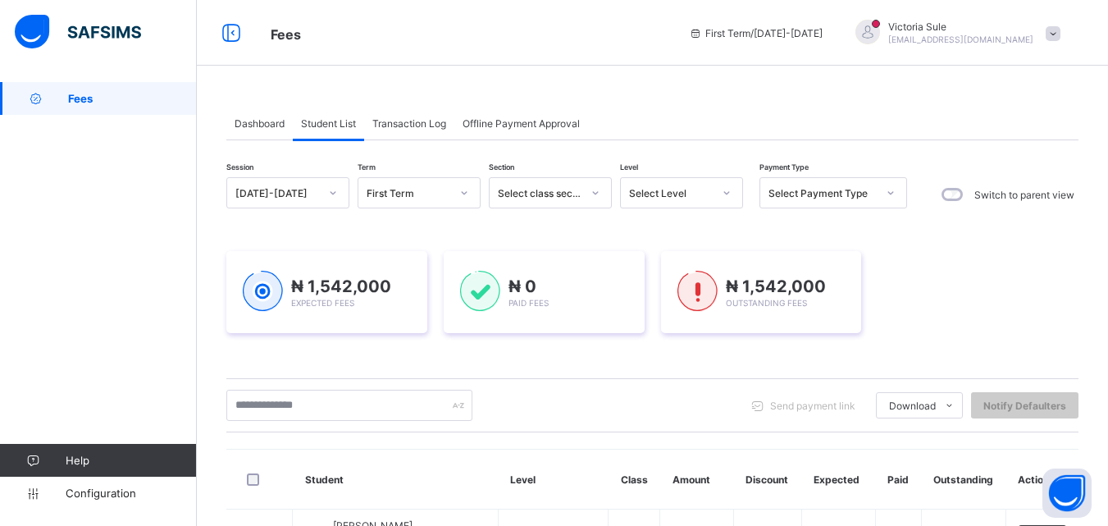
click at [595, 192] on icon at bounding box center [596, 193] width 10 height 16
click at [724, 199] on icon at bounding box center [727, 193] width 10 height 16
click at [603, 186] on div at bounding box center [596, 193] width 28 height 26
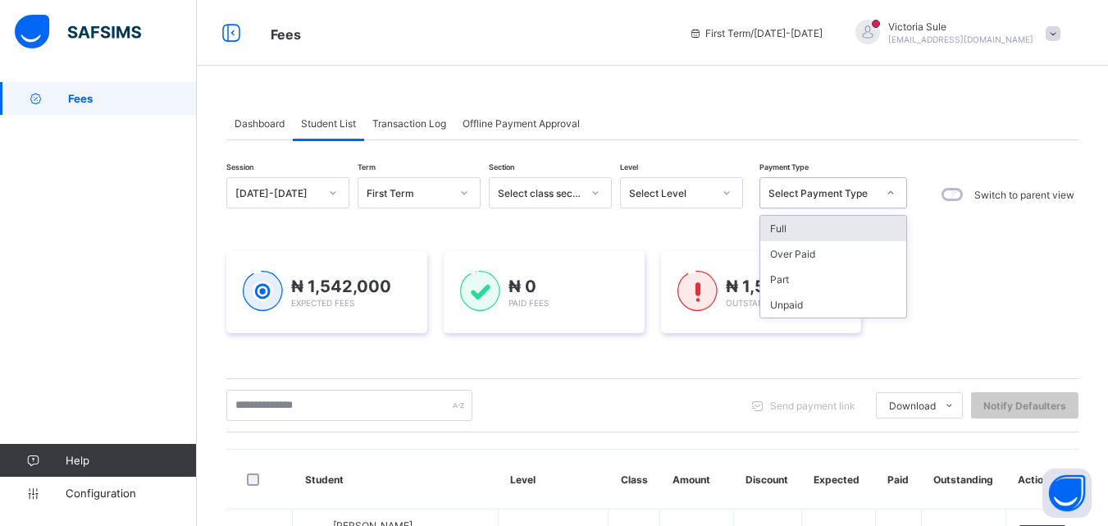
click at [887, 185] on div at bounding box center [891, 193] width 28 height 26
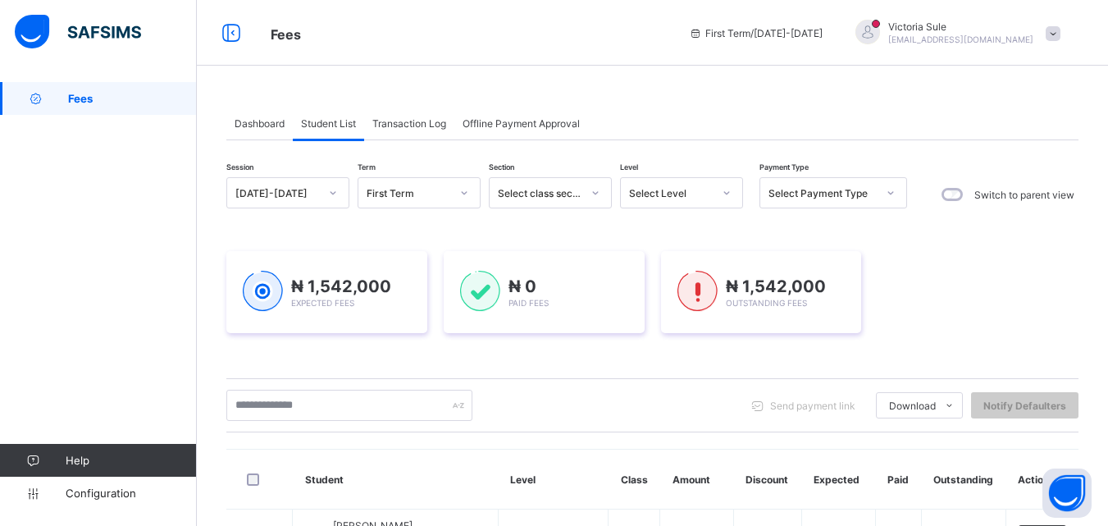
click at [970, 300] on div "₦ 1,542,000 Expected Fees ₦ 0 Paid Fees ₦ 1,542,000 Outstanding Fees" at bounding box center [652, 292] width 852 height 82
click at [422, 116] on div "Transaction Log" at bounding box center [409, 123] width 90 height 33
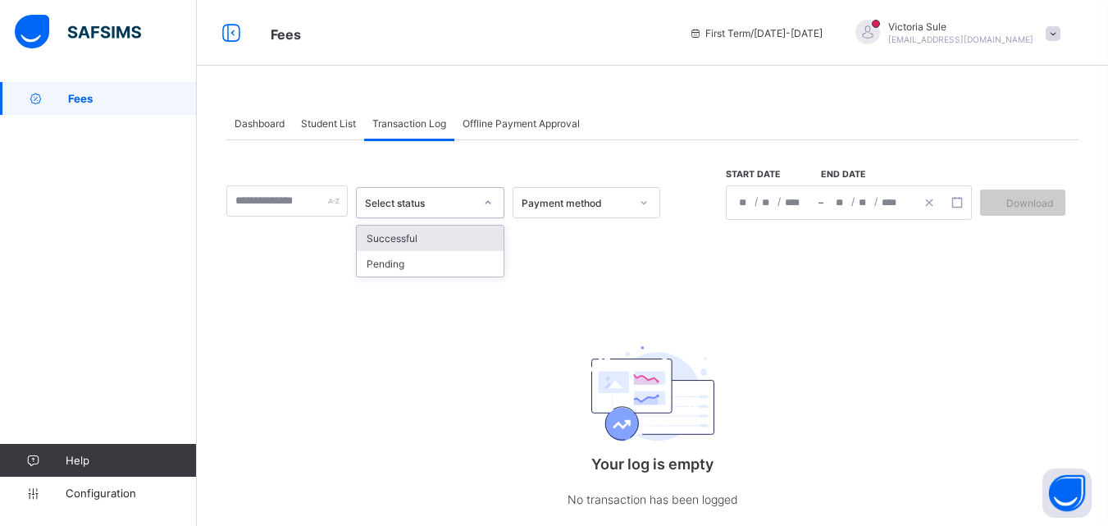
click at [493, 204] on icon at bounding box center [488, 202] width 10 height 16
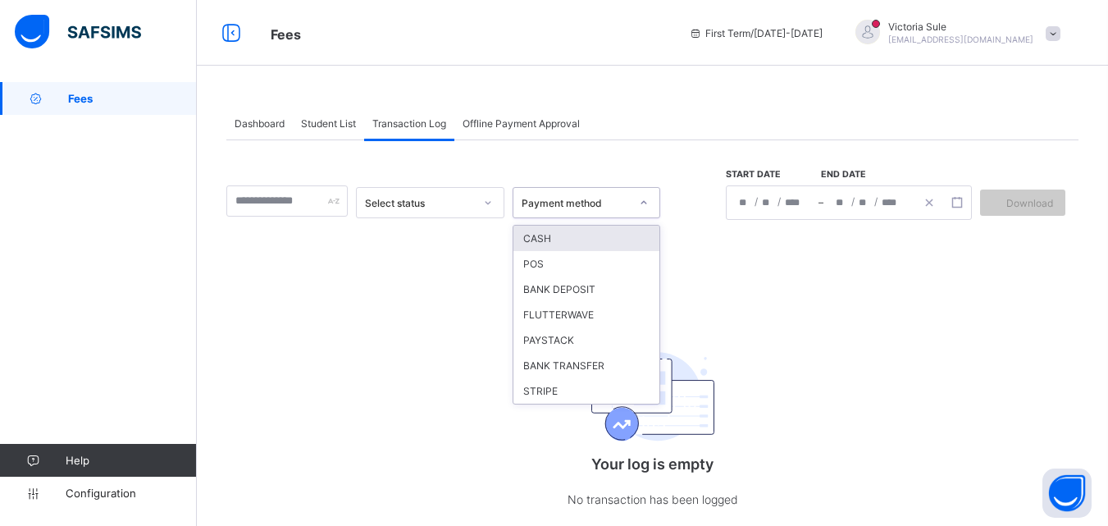
click at [628, 212] on div "Payment method" at bounding box center [571, 202] width 115 height 23
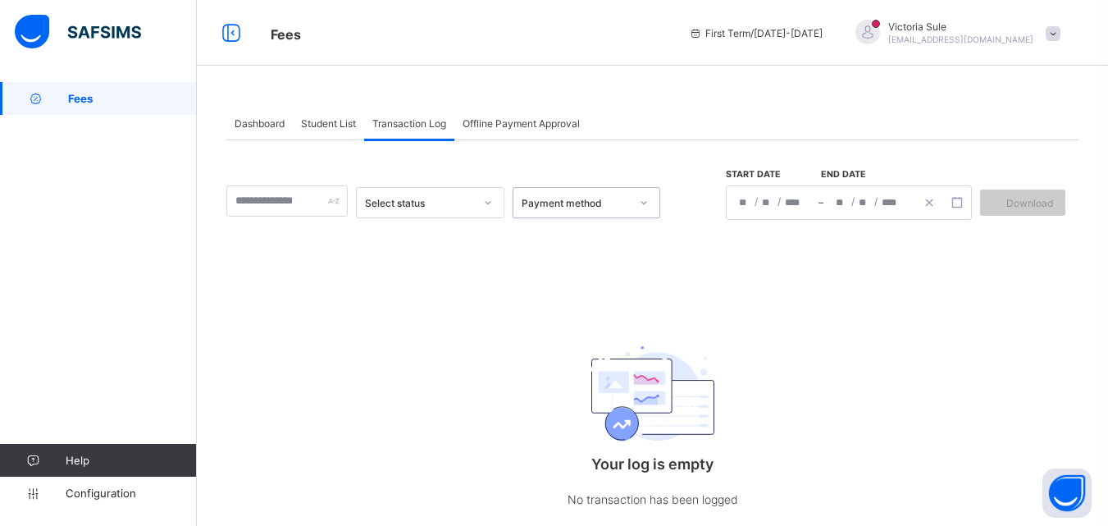
click at [628, 212] on div "Payment method" at bounding box center [571, 202] width 115 height 23
click at [493, 195] on icon at bounding box center [488, 202] width 10 height 16
click at [348, 194] on input "text" at bounding box center [286, 200] width 121 height 31
click at [345, 196] on div at bounding box center [286, 200] width 121 height 31
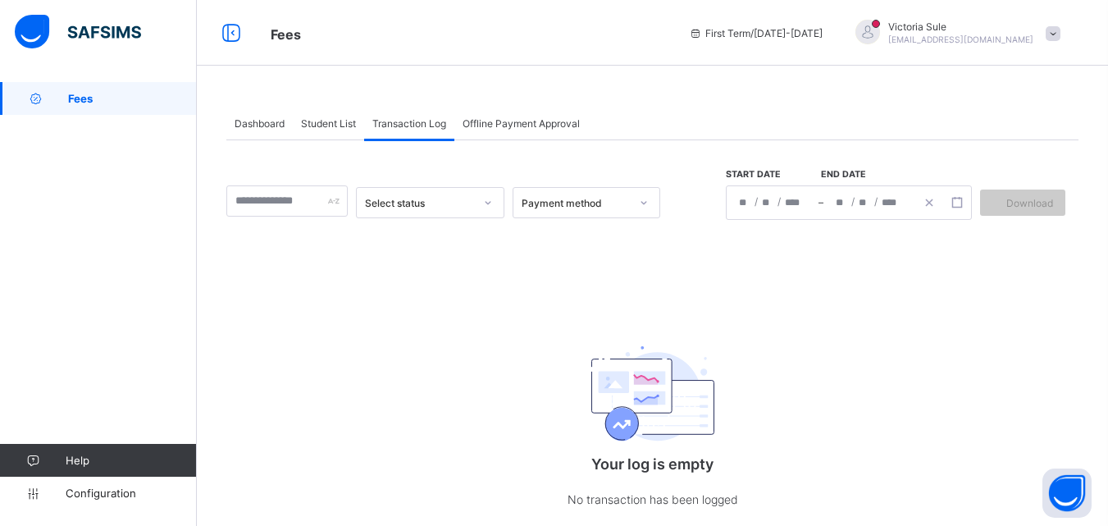
click at [507, 124] on span "Offline Payment Approval" at bounding box center [521, 123] width 117 height 12
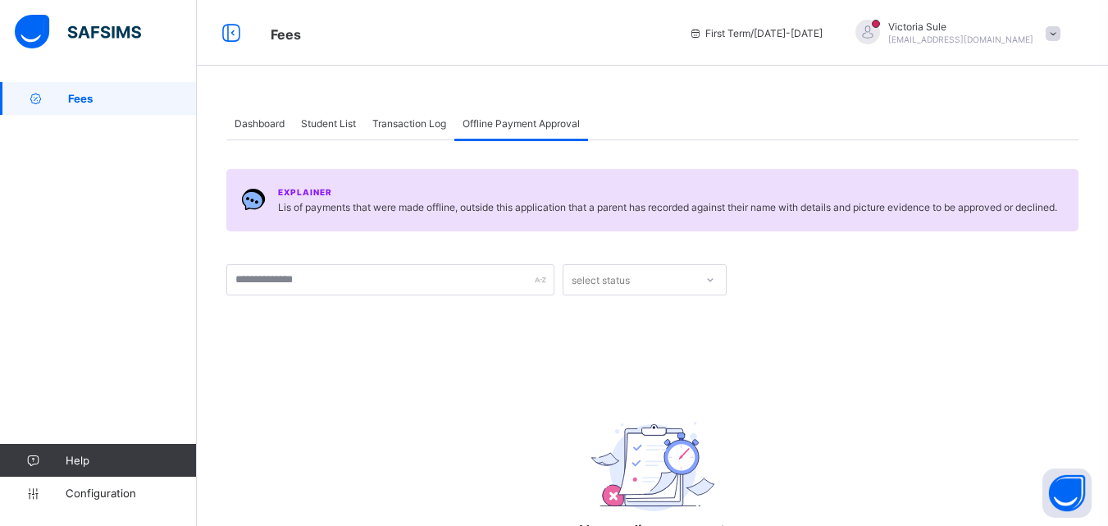
click at [507, 122] on span "Offline Payment Approval" at bounding box center [521, 123] width 117 height 12
click at [413, 131] on div "Transaction Log" at bounding box center [409, 123] width 90 height 33
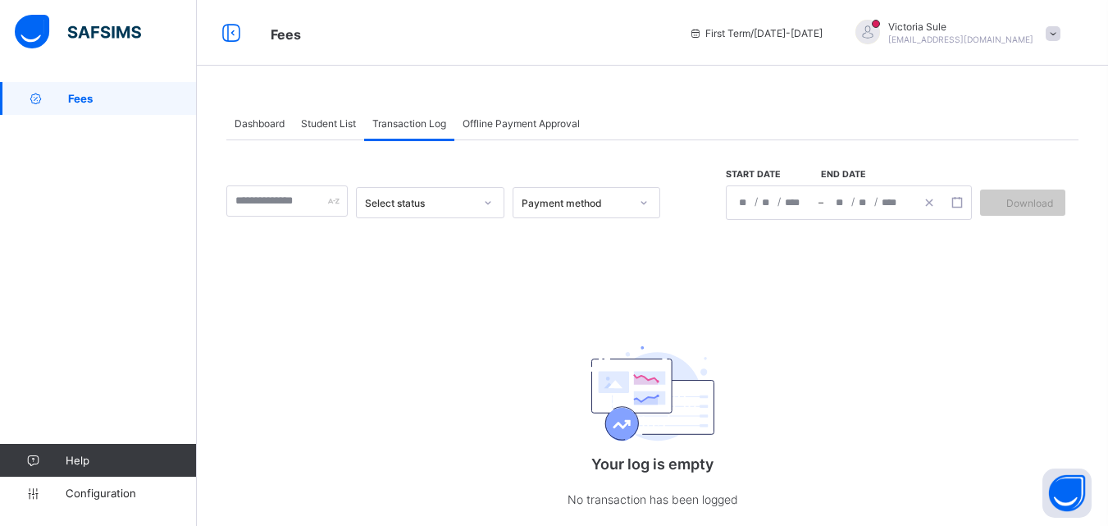
click at [314, 117] on span "Student List" at bounding box center [328, 123] width 55 height 12
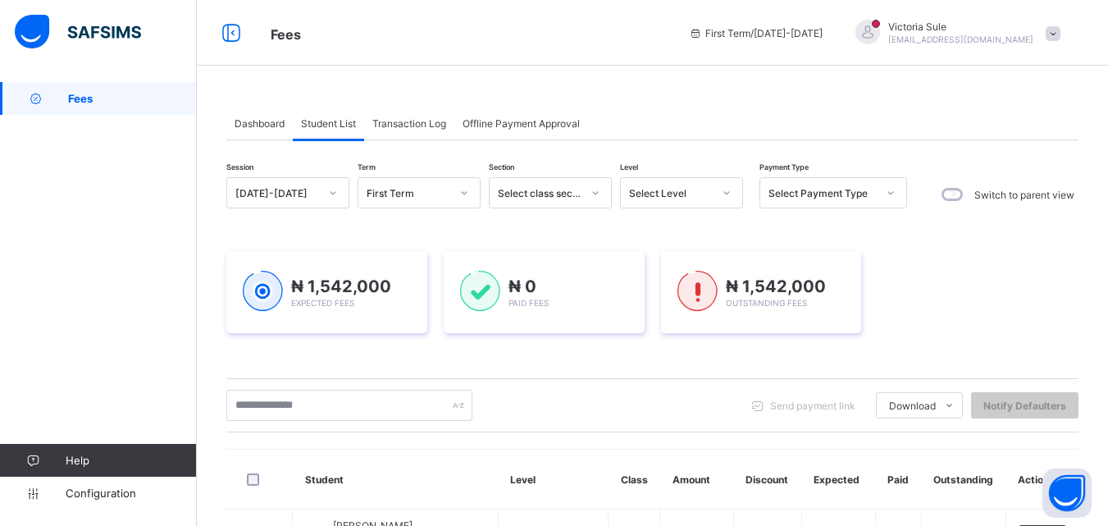
click at [279, 130] on div "Dashboard" at bounding box center [259, 123] width 66 height 33
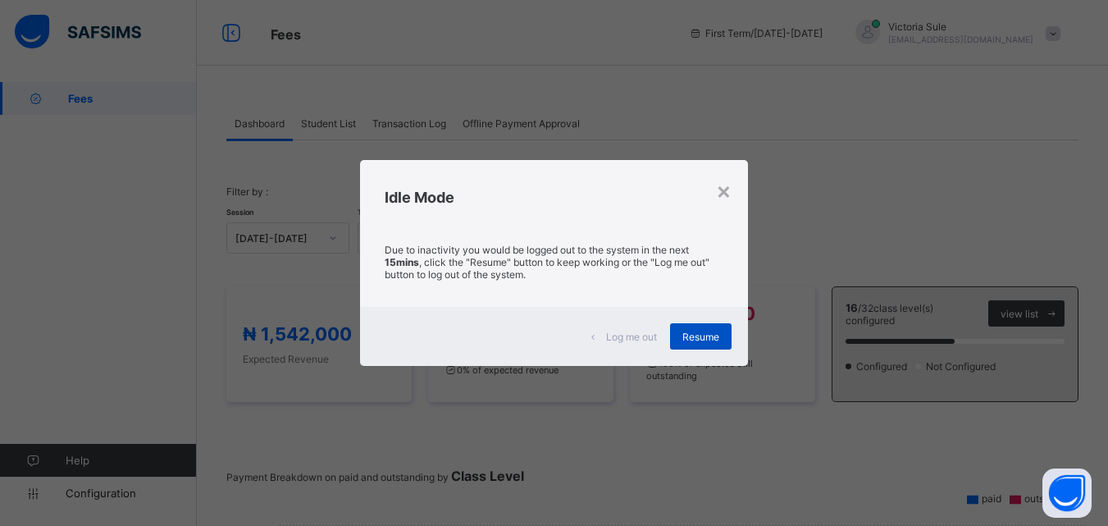
click at [687, 340] on span "Resume" at bounding box center [701, 337] width 37 height 12
